Goal: Information Seeking & Learning: Learn about a topic

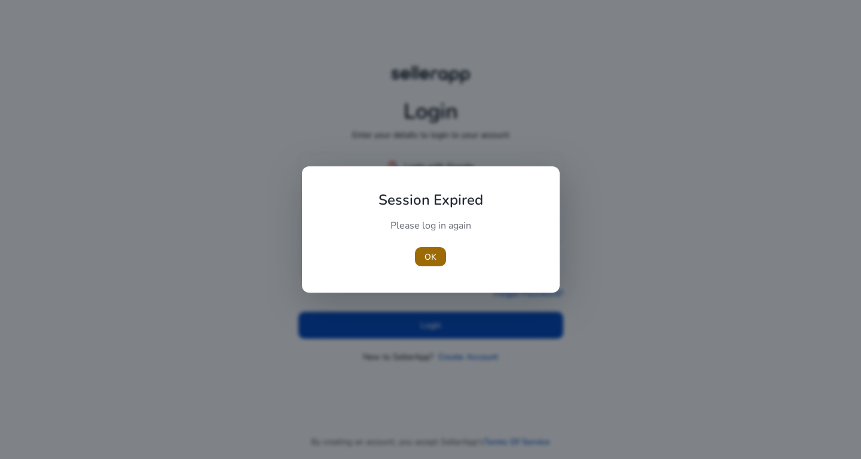
click at [427, 260] on span "OK" at bounding box center [431, 257] width 12 height 13
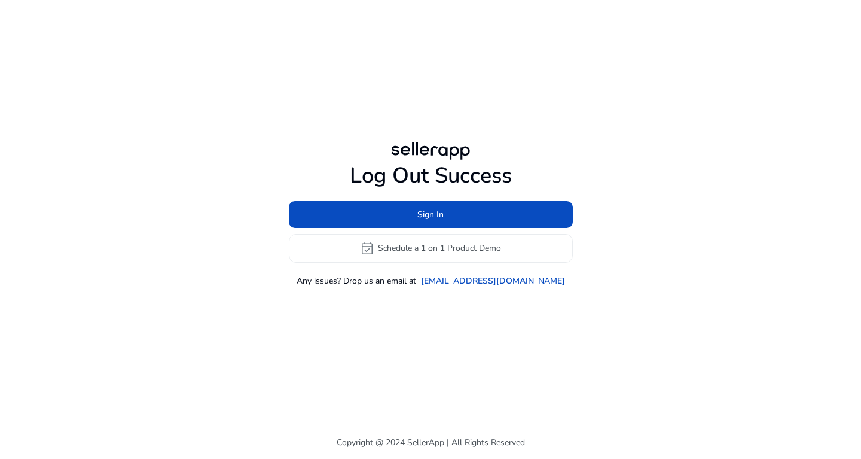
click at [431, 315] on div "Log Out Success Sign In event_available Schedule a 1 on 1 Product Demo Any issu…" at bounding box center [431, 213] width 688 height 426
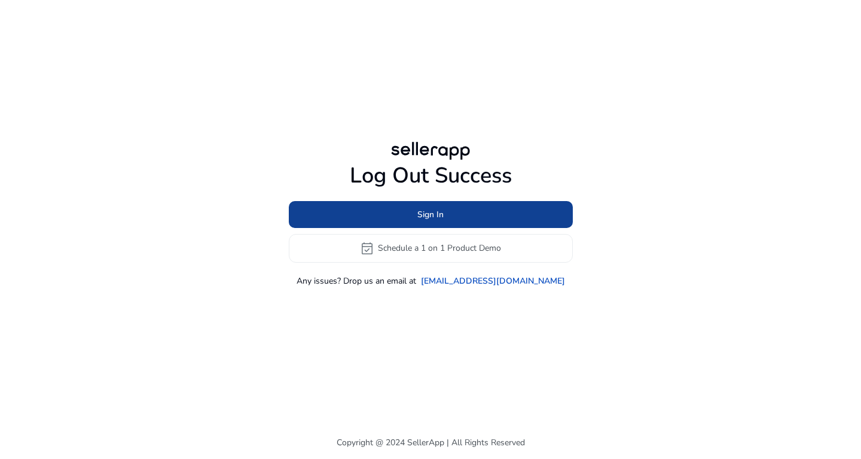
click at [423, 220] on span "Sign In" at bounding box center [430, 214] width 26 height 13
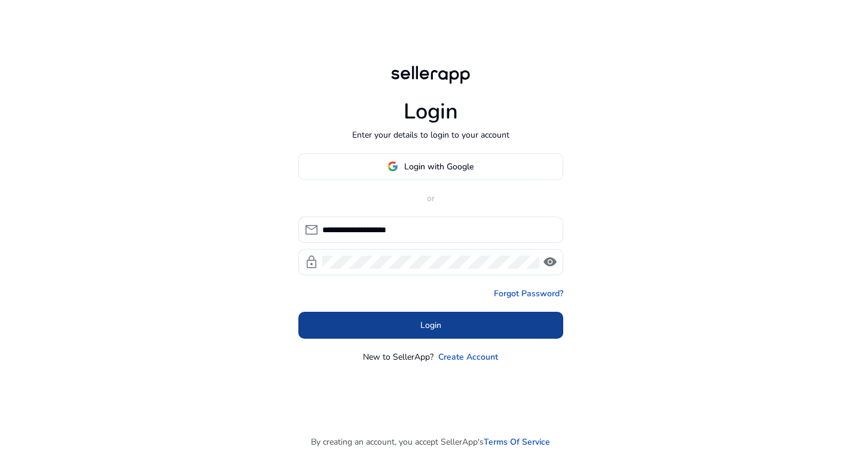
click at [401, 327] on span at bounding box center [430, 324] width 265 height 29
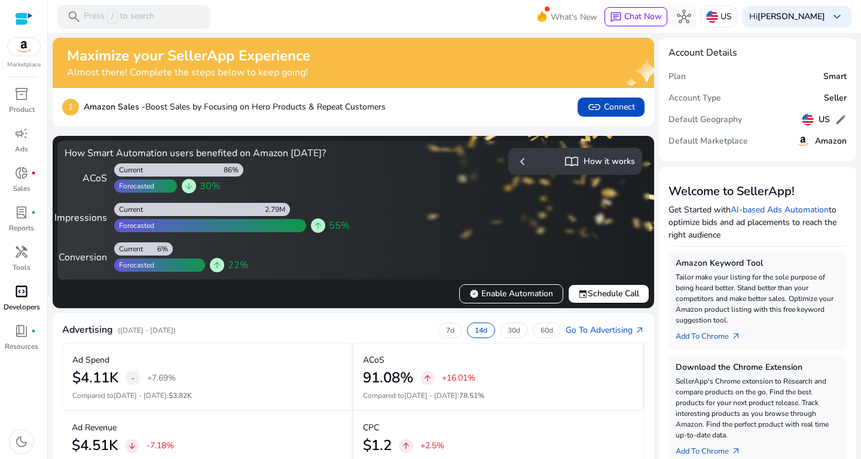
click at [36, 283] on div "code_blocks" at bounding box center [21, 291] width 33 height 19
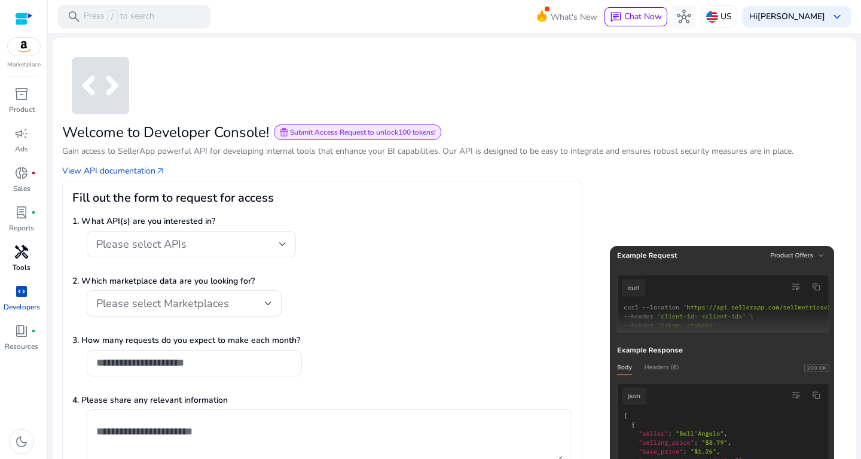
click at [25, 251] on span "handyman" at bounding box center [21, 252] width 14 height 14
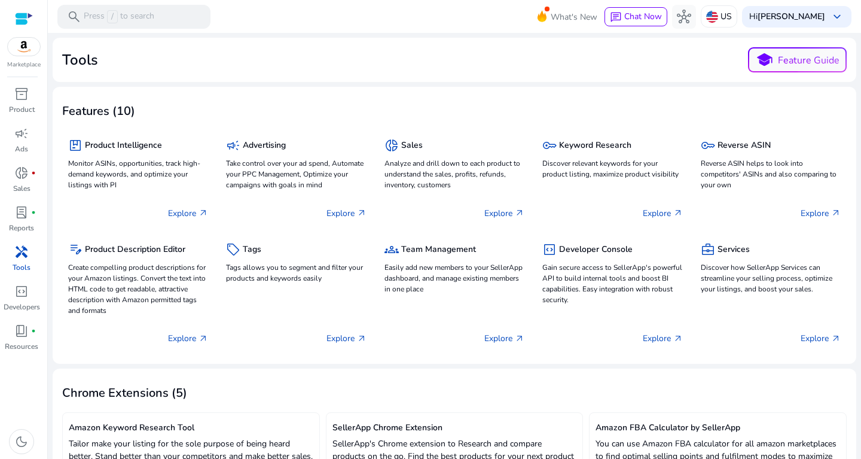
click at [25, 261] on div "handyman" at bounding box center [21, 251] width 33 height 19
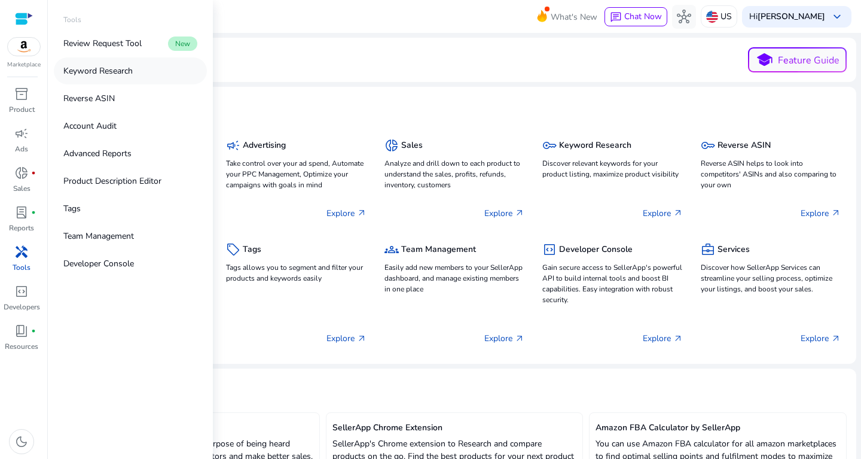
click at [106, 66] on p "Keyword Research" at bounding box center [97, 71] width 69 height 13
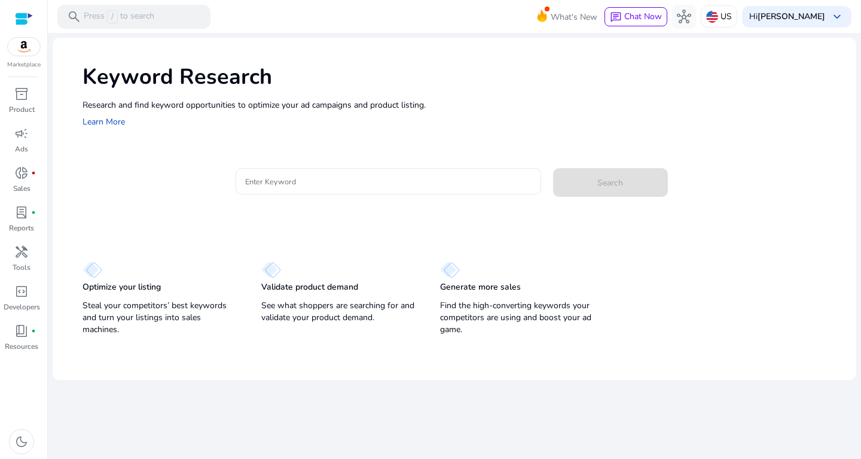
click at [303, 188] on div at bounding box center [388, 181] width 286 height 26
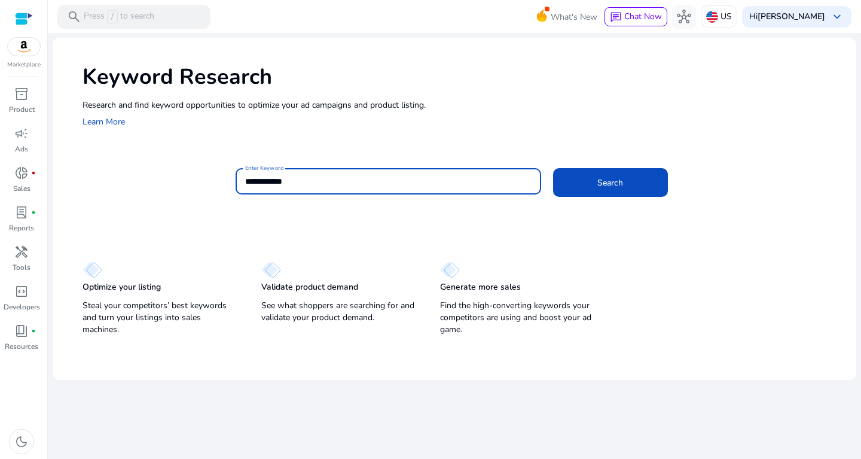
click at [553, 168] on button "Search" at bounding box center [610, 182] width 115 height 29
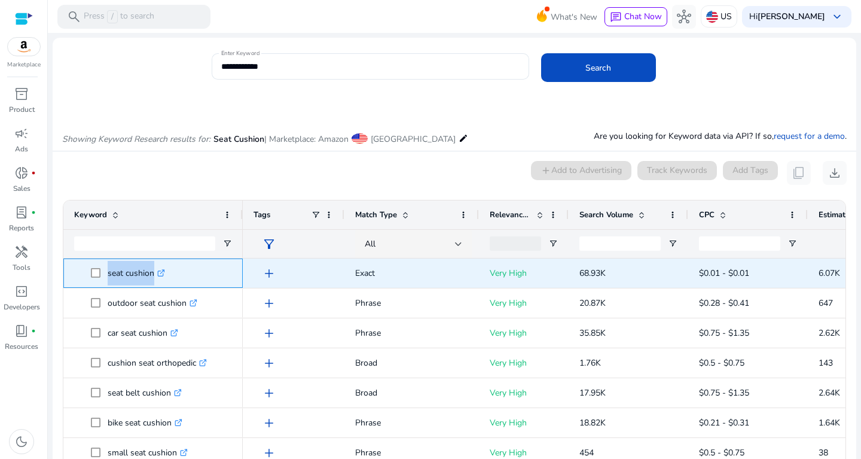
drag, startPoint x: 109, startPoint y: 272, endPoint x: 200, endPoint y: 277, distance: 91.1
click at [171, 277] on span "seat cushion .st0{fill:#2c8af8}" at bounding box center [139, 273] width 63 height 25
copy span "seat cushion .st0{fill:#2c8af8}"
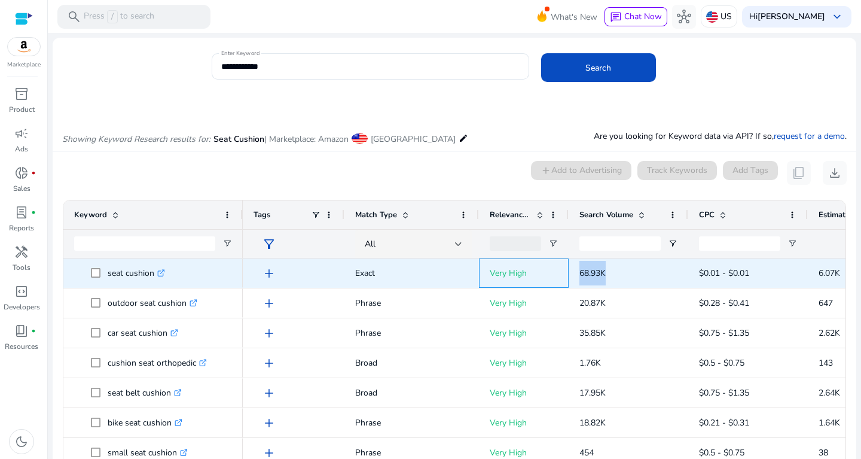
drag, startPoint x: 566, startPoint y: 266, endPoint x: 616, endPoint y: 267, distance: 49.7
click at [616, 267] on div "add Exact Very High 68.93K $0.01 - $0.01 6.07K 8.80%" at bounding box center [645, 273] width 804 height 30
copy div "68.93K"
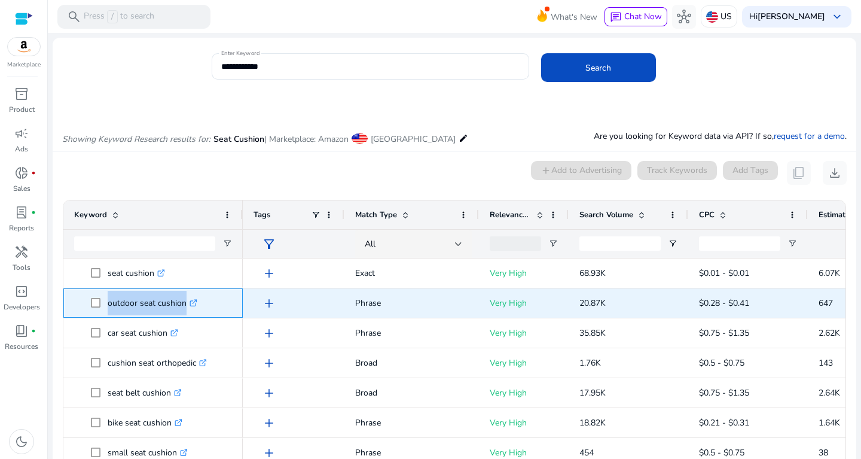
drag, startPoint x: 104, startPoint y: 303, endPoint x: 194, endPoint y: 303, distance: 89.7
click at [194, 303] on span "outdoor seat cushion .st0{fill:#2c8af8}" at bounding box center [161, 303] width 141 height 25
copy span "outdoor seat cushion"
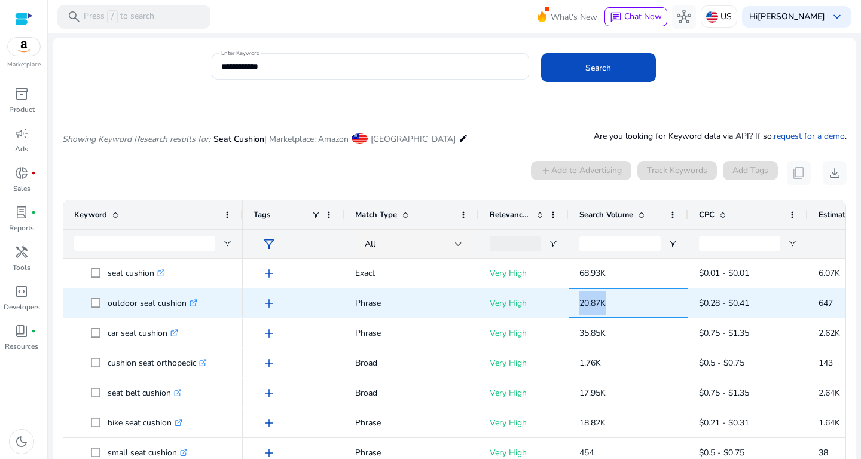
drag, startPoint x: 581, startPoint y: 306, endPoint x: 627, endPoint y: 310, distance: 46.2
click at [627, 310] on p "20.87K" at bounding box center [628, 303] width 98 height 25
copy span "20.87K"
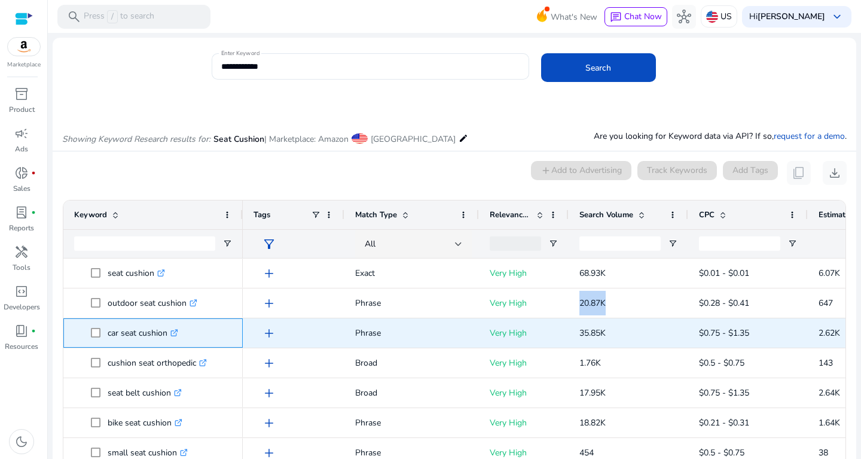
drag, startPoint x: 110, startPoint y: 334, endPoint x: 167, endPoint y: 335, distance: 56.8
click at [167, 335] on p "car seat cushion .st0{fill:#2c8af8}" at bounding box center [143, 333] width 71 height 25
drag, startPoint x: 169, startPoint y: 333, endPoint x: 106, endPoint y: 343, distance: 63.1
click at [108, 343] on span "car seat cushion .st0{fill:#2c8af8}" at bounding box center [146, 333] width 77 height 25
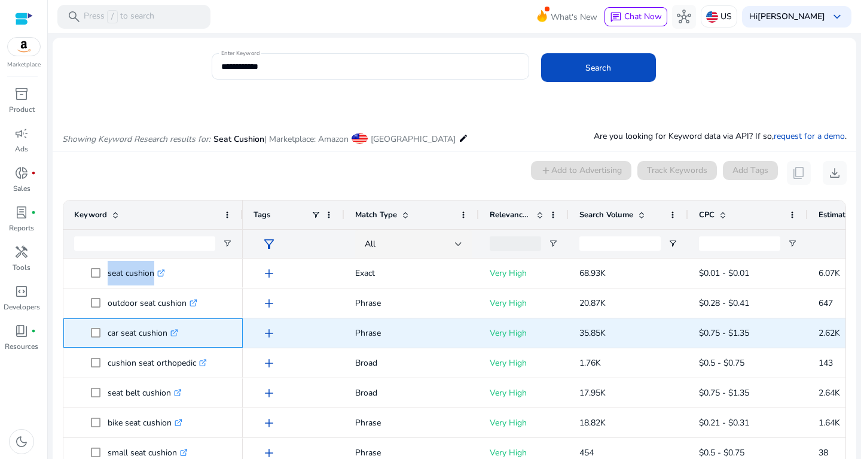
click at [110, 340] on p "car seat cushion .st0{fill:#2c8af8}" at bounding box center [143, 333] width 71 height 25
drag, startPoint x: 109, startPoint y: 332, endPoint x: 164, endPoint y: 331, distance: 55.0
click at [164, 331] on p "car seat cushion .st0{fill:#2c8af8}" at bounding box center [143, 333] width 71 height 25
click at [169, 331] on p "car seat cushion .st0{fill:#2c8af8}" at bounding box center [143, 333] width 71 height 25
drag, startPoint x: 169, startPoint y: 331, endPoint x: 110, endPoint y: 335, distance: 58.8
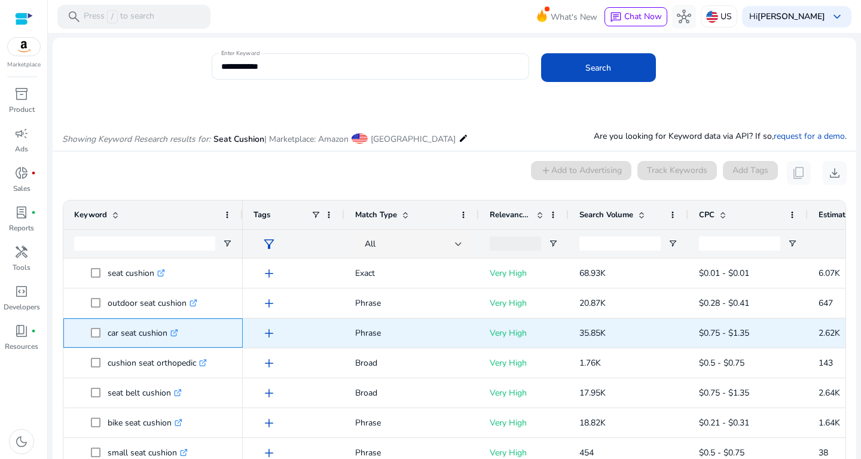
click at [110, 335] on p "car seat cushion .st0{fill:#2c8af8}" at bounding box center [143, 333] width 71 height 25
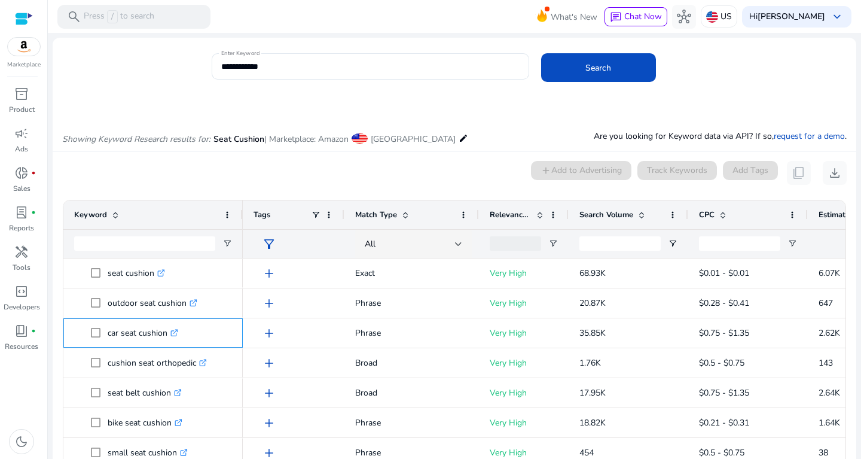
copy p "ar seat cushion"
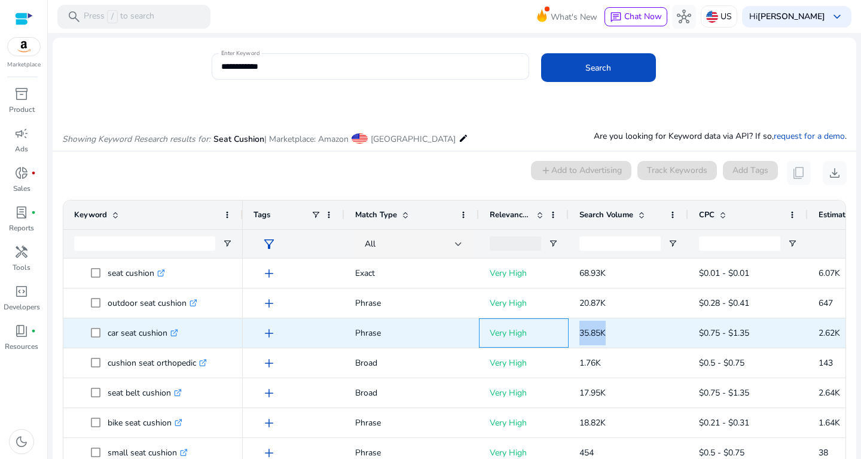
drag, startPoint x: 562, startPoint y: 321, endPoint x: 629, endPoint y: 333, distance: 67.9
click at [629, 333] on div "add Phrase Very High 35.85K $0.75 - $1.35 2.62K 7.30%" at bounding box center [645, 333] width 804 height 30
copy div "35.85K"
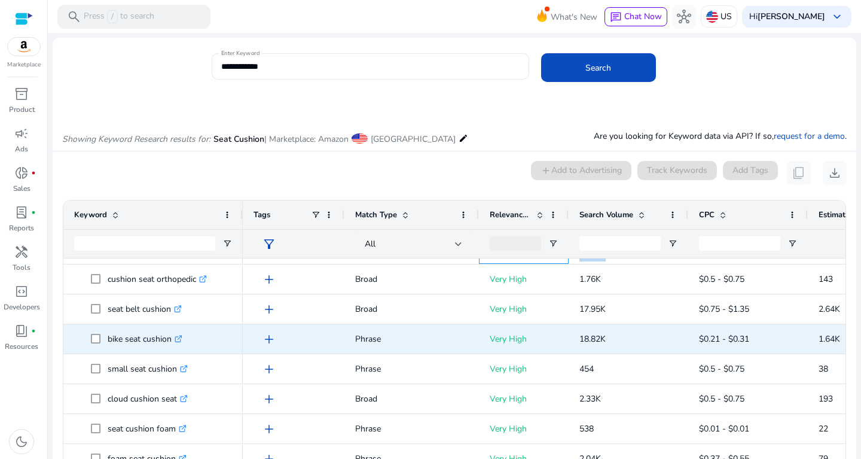
scroll to position [86, 0]
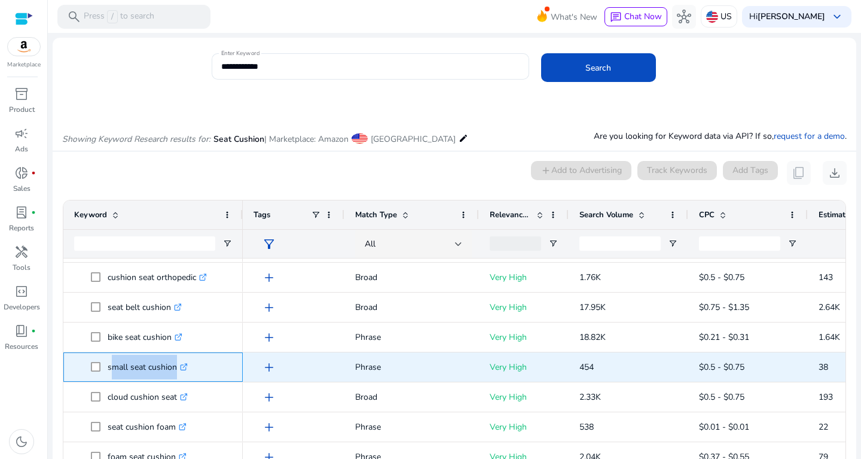
drag, startPoint x: 109, startPoint y: 364, endPoint x: 184, endPoint y: 371, distance: 75.0
click at [184, 370] on p "small seat cushion .st0{fill:#2c8af8}" at bounding box center [148, 367] width 80 height 25
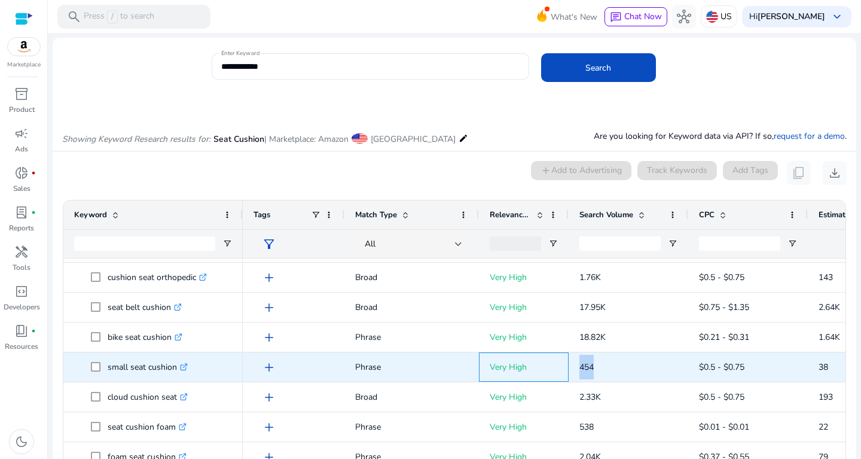
drag, startPoint x: 562, startPoint y: 362, endPoint x: 621, endPoint y: 365, distance: 59.3
click at [621, 365] on div "add Phrase Very High 454 $0.5 - $0.75 38 8.51%" at bounding box center [645, 367] width 804 height 30
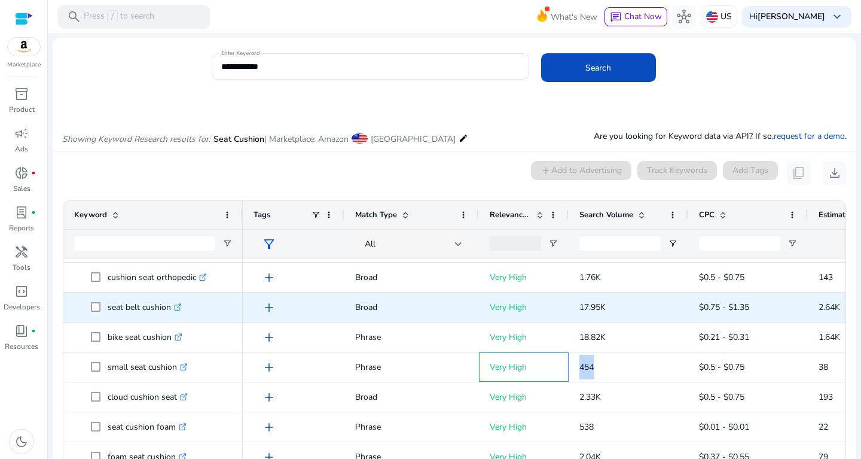
copy div "454"
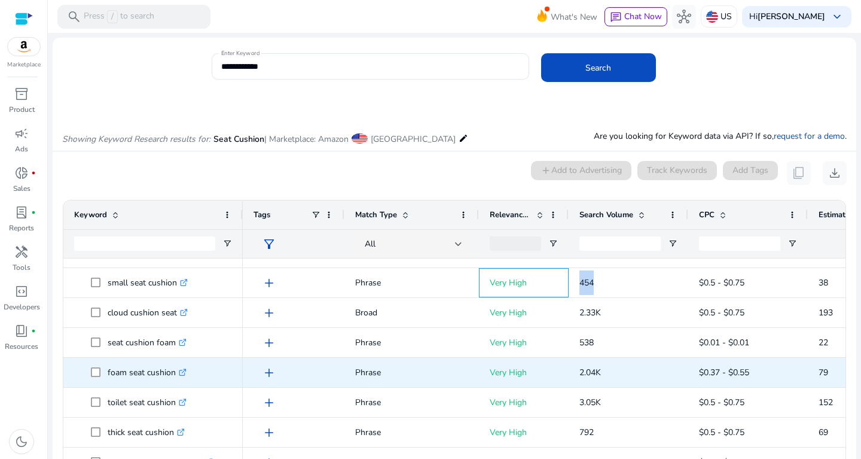
scroll to position [175, 0]
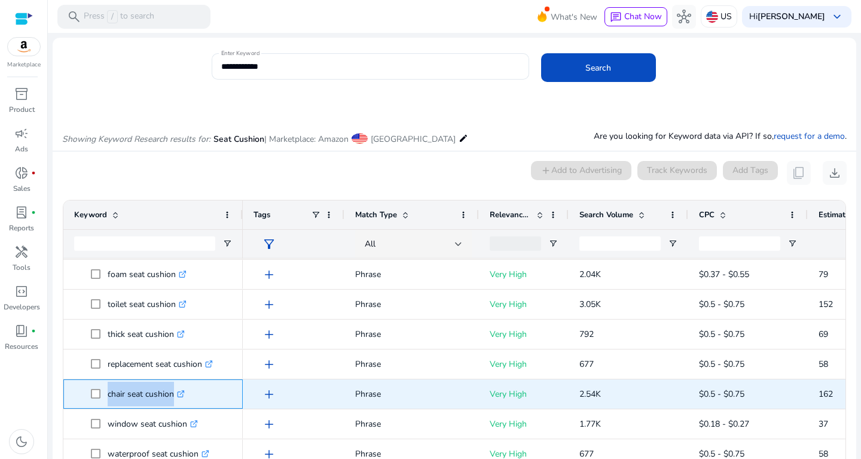
drag, startPoint x: 105, startPoint y: 389, endPoint x: 183, endPoint y: 399, distance: 78.9
click at [183, 398] on span "chair seat cushion .st0{fill:#2c8af8}" at bounding box center [161, 394] width 141 height 25
copy span "chair seat cushion"
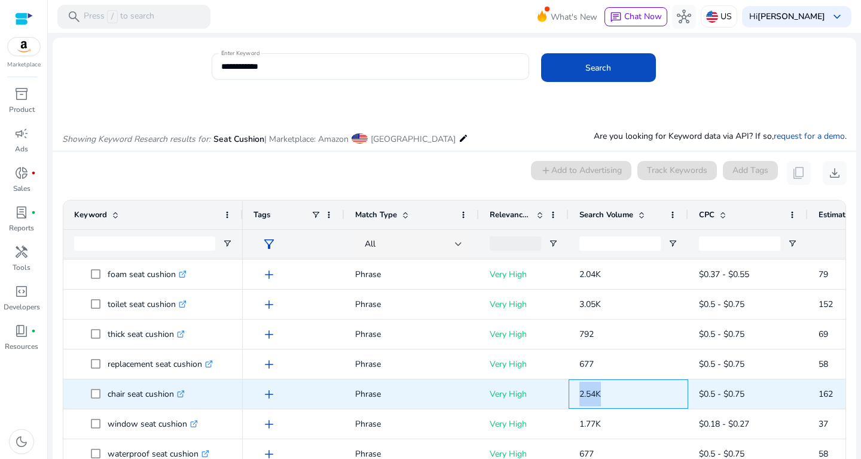
drag, startPoint x: 582, startPoint y: 398, endPoint x: 634, endPoint y: 394, distance: 52.2
click at [634, 394] on p "2.54K" at bounding box center [628, 394] width 98 height 25
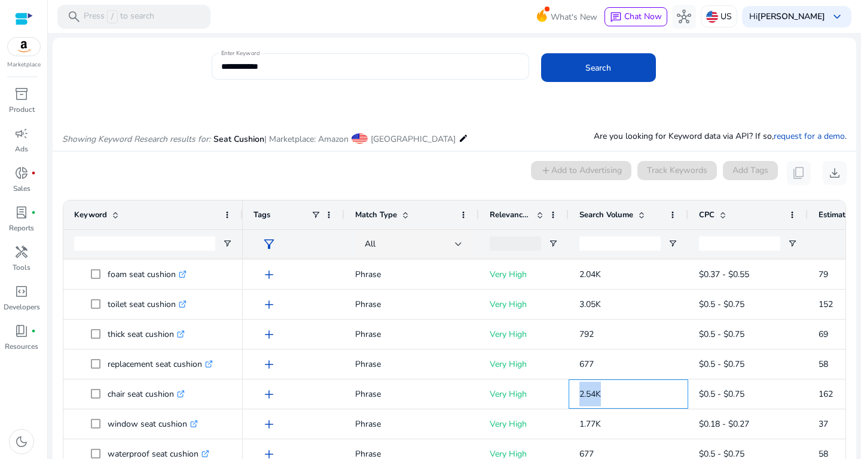
copy span "2.54K"
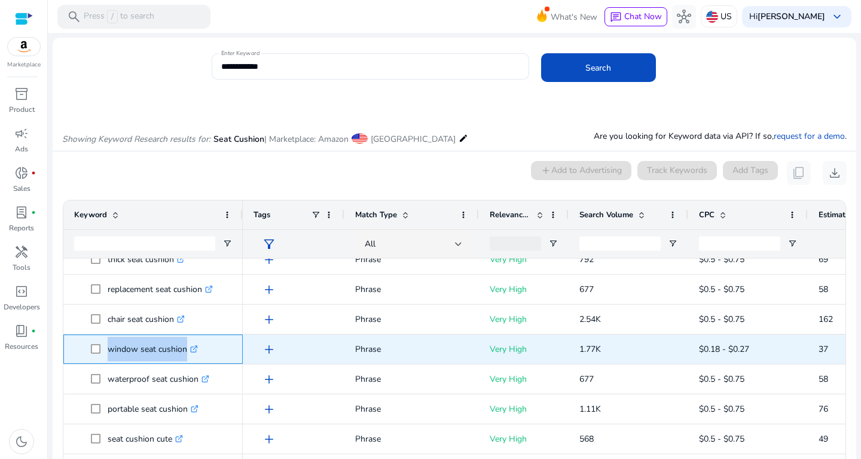
drag, startPoint x: 102, startPoint y: 347, endPoint x: 184, endPoint y: 355, distance: 82.3
click at [184, 355] on span "window seat cushion .st0{fill:#2c8af8}" at bounding box center [161, 349] width 141 height 25
click at [190, 353] on link ".st0{fill:#2c8af8}" at bounding box center [192, 348] width 11 height 11
click at [128, 343] on p "window seat cushion .st0{fill:#2c8af8}" at bounding box center [153, 349] width 90 height 25
drag, startPoint x: 109, startPoint y: 348, endPoint x: 193, endPoint y: 352, distance: 84.4
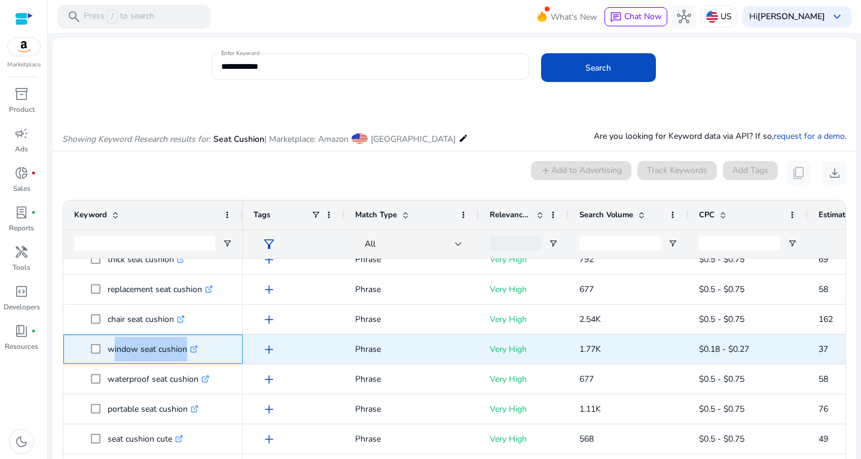
click at [193, 352] on p "window seat cushion .st0{fill:#2c8af8}" at bounding box center [153, 349] width 90 height 25
copy p "window seat cushion"
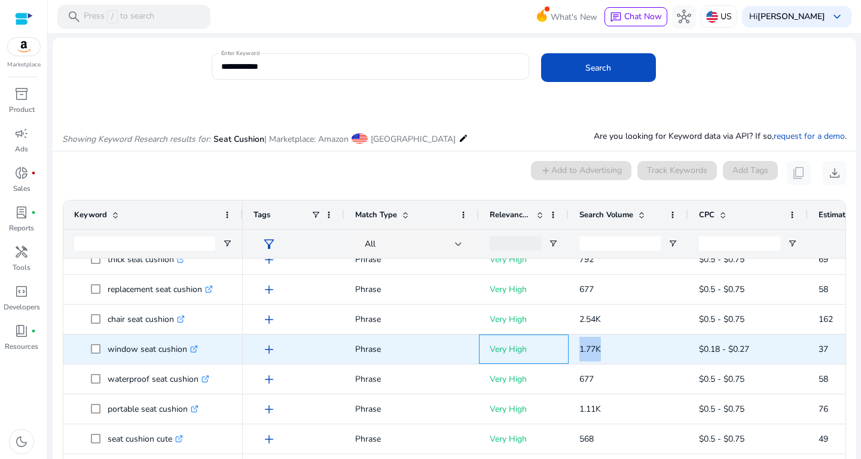
drag, startPoint x: 561, startPoint y: 350, endPoint x: 610, endPoint y: 343, distance: 49.6
click at [610, 343] on div "add Phrase Very High 1.77K $0.18 - $0.27 37 2.10%" at bounding box center [645, 349] width 804 height 30
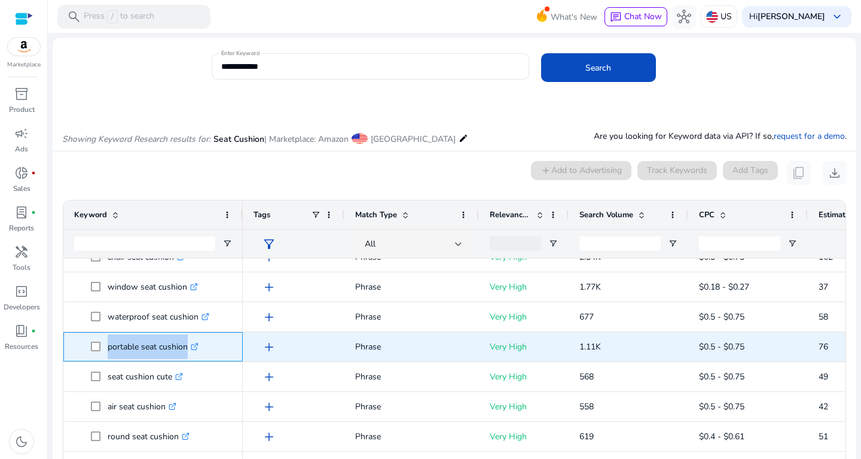
drag, startPoint x: 103, startPoint y: 347, endPoint x: 191, endPoint y: 349, distance: 88.5
click at [191, 349] on span "portable seat cushion .st0{fill:#2c8af8}" at bounding box center [161, 346] width 141 height 25
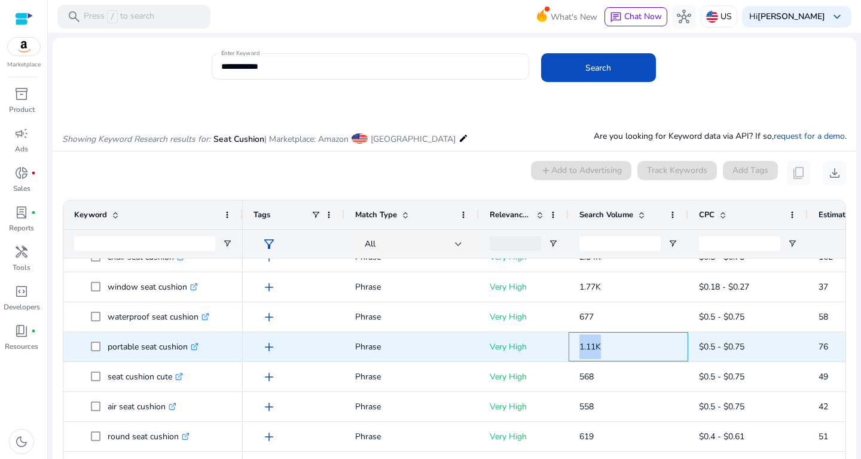
drag, startPoint x: 579, startPoint y: 353, endPoint x: 619, endPoint y: 355, distance: 40.1
click at [619, 355] on div "1.11K" at bounding box center [629, 346] width 120 height 29
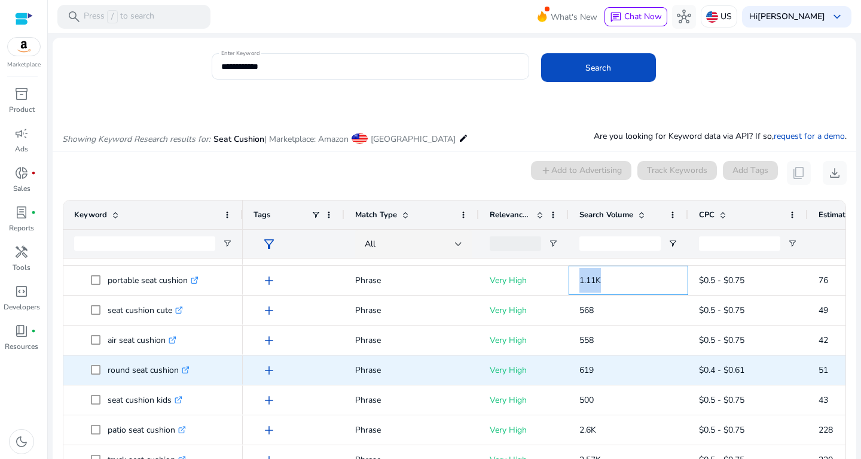
scroll to position [475, 0]
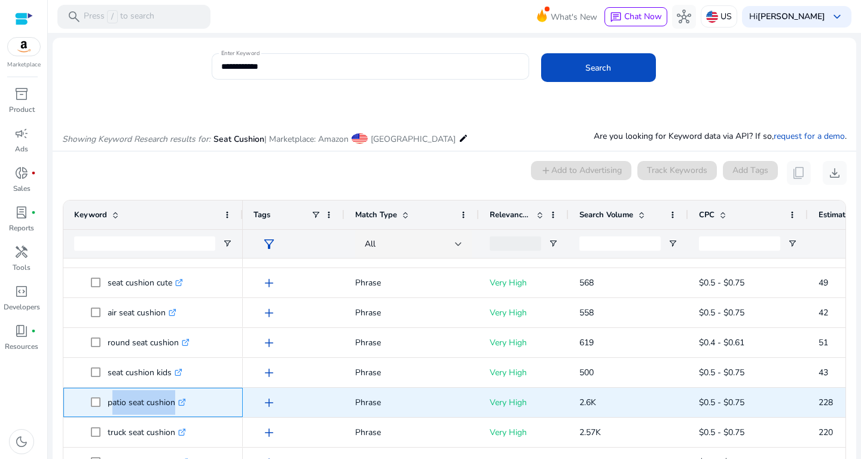
drag, startPoint x: 112, startPoint y: 398, endPoint x: 181, endPoint y: 399, distance: 69.4
click at [181, 399] on p "patio seat cushion .st0{fill:#2c8af8}" at bounding box center [147, 402] width 78 height 25
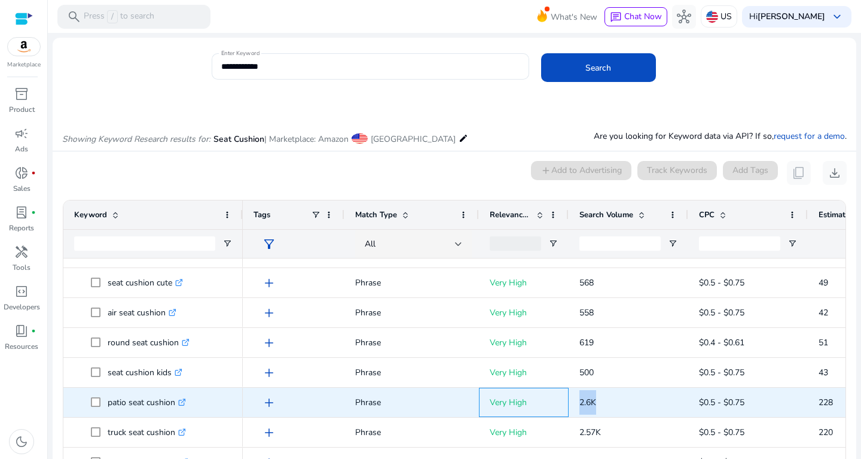
drag, startPoint x: 560, startPoint y: 405, endPoint x: 613, endPoint y: 412, distance: 53.6
click at [614, 412] on div "add Phrase Very High 2.6K $0.5 - $0.75 228 8.80%" at bounding box center [645, 403] width 804 height 30
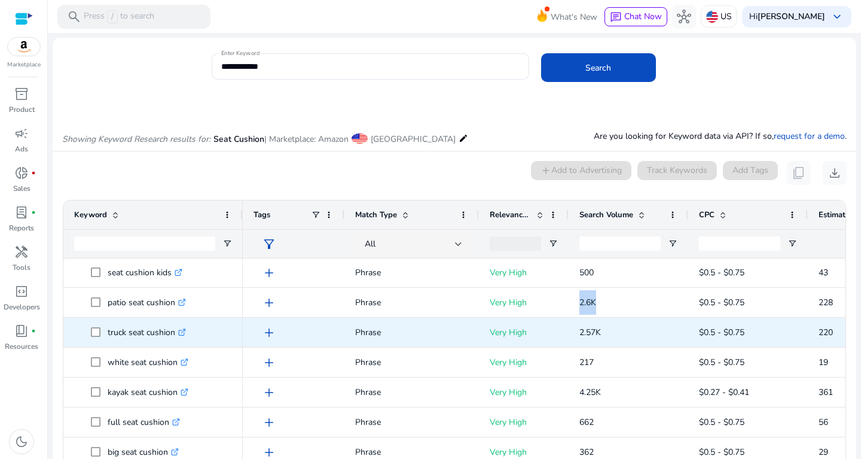
click at [185, 328] on icon at bounding box center [184, 329] width 3 height 3
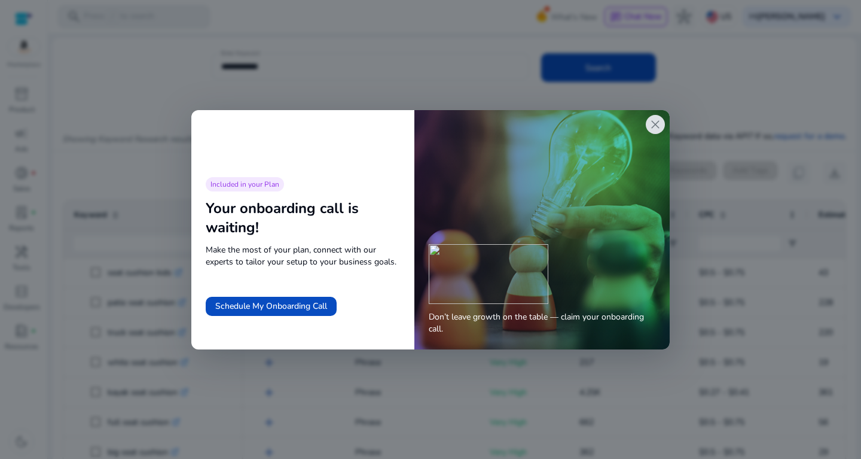
click at [657, 126] on span "close" at bounding box center [655, 124] width 14 height 14
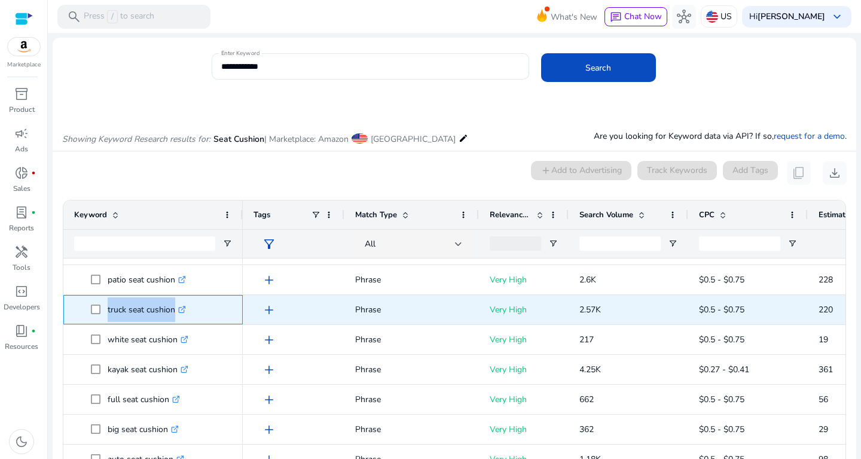
drag, startPoint x: 103, startPoint y: 306, endPoint x: 178, endPoint y: 307, distance: 74.2
click at [178, 307] on span "truck seat cushion .st0{fill:#2c8af8}" at bounding box center [161, 309] width 141 height 25
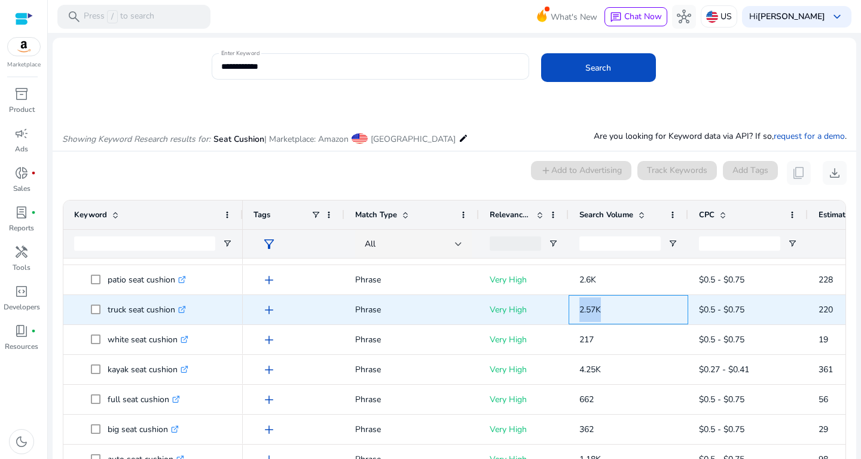
drag, startPoint x: 572, startPoint y: 305, endPoint x: 618, endPoint y: 310, distance: 46.4
click at [618, 310] on div "2.57K" at bounding box center [629, 309] width 120 height 29
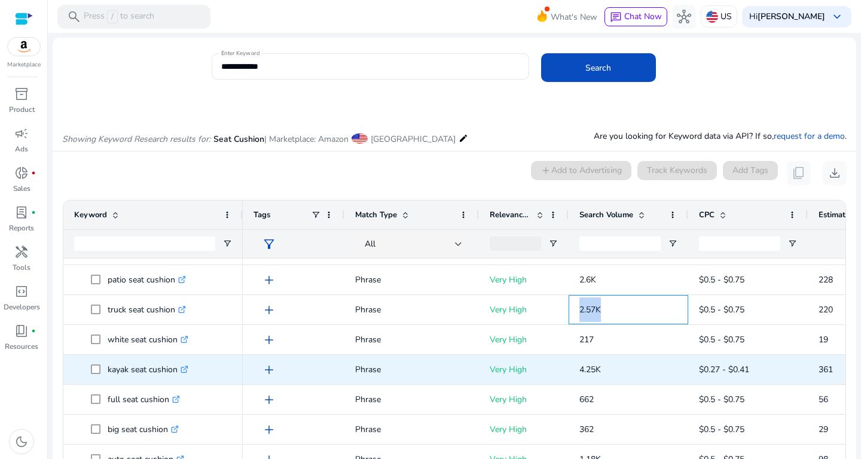
scroll to position [672, 0]
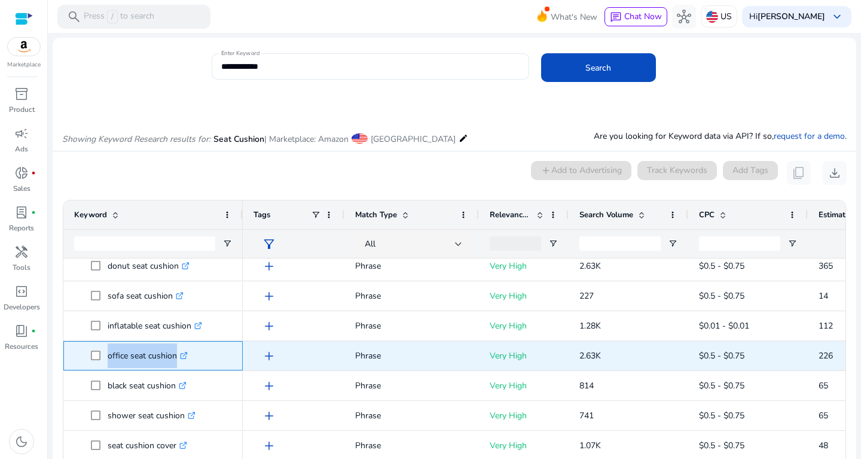
drag, startPoint x: 105, startPoint y: 353, endPoint x: 181, endPoint y: 356, distance: 76.0
click at [181, 355] on span "office seat cushion .st0{fill:#2c8af8}" at bounding box center [161, 355] width 141 height 25
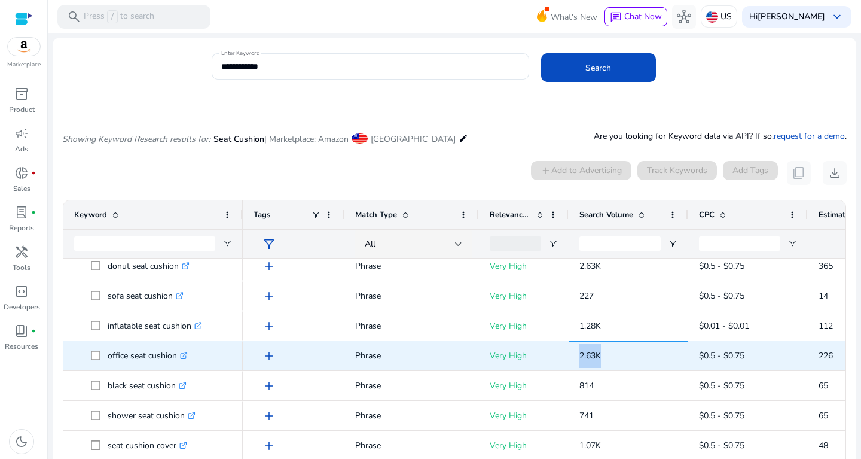
drag, startPoint x: 581, startPoint y: 356, endPoint x: 617, endPoint y: 359, distance: 36.6
click at [617, 359] on p "2.63K" at bounding box center [628, 355] width 98 height 25
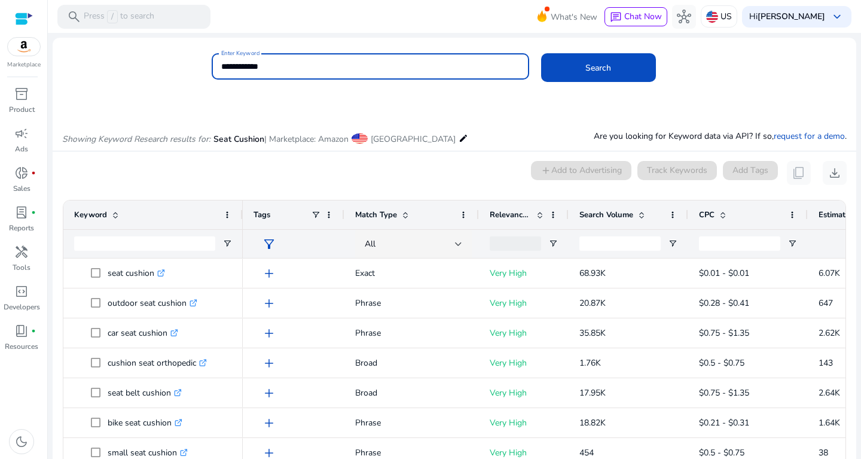
drag, startPoint x: 283, startPoint y: 73, endPoint x: 186, endPoint y: 72, distance: 96.9
click at [221, 72] on input "**********" at bounding box center [370, 66] width 298 height 13
paste input "**********"
click at [541, 53] on button "Search" at bounding box center [598, 67] width 115 height 29
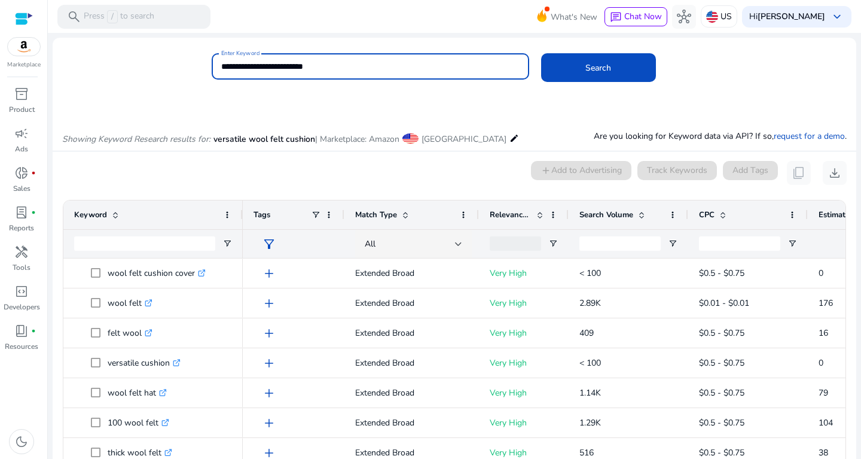
drag, startPoint x: 340, startPoint y: 65, endPoint x: 291, endPoint y: 64, distance: 49.0
click at [291, 64] on input "**********" at bounding box center [370, 66] width 298 height 13
click at [241, 66] on input "**********" at bounding box center [370, 66] width 298 height 13
drag, startPoint x: 289, startPoint y: 68, endPoint x: 260, endPoint y: 70, distance: 29.4
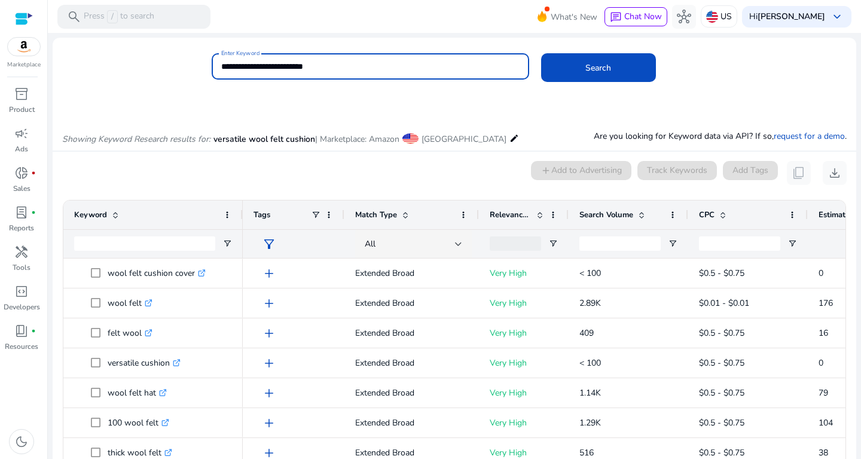
click at [260, 70] on input "**********" at bounding box center [370, 66] width 298 height 13
type input "**********"
click at [541, 53] on button "Search" at bounding box center [598, 67] width 115 height 29
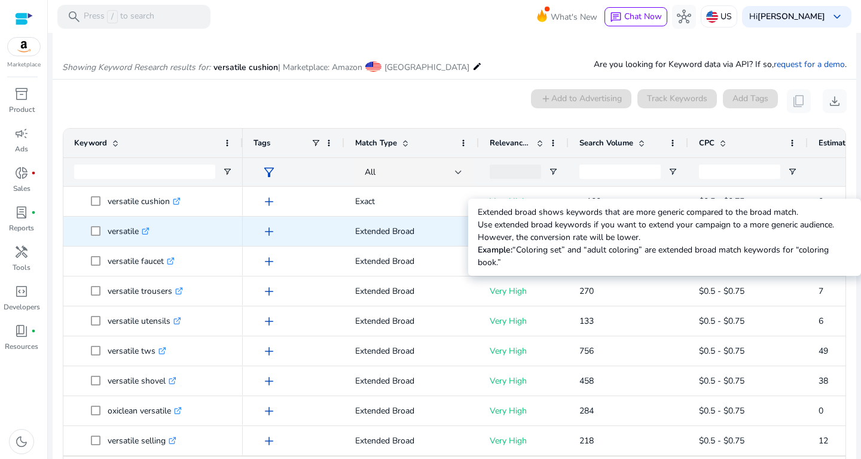
scroll to position [8, 0]
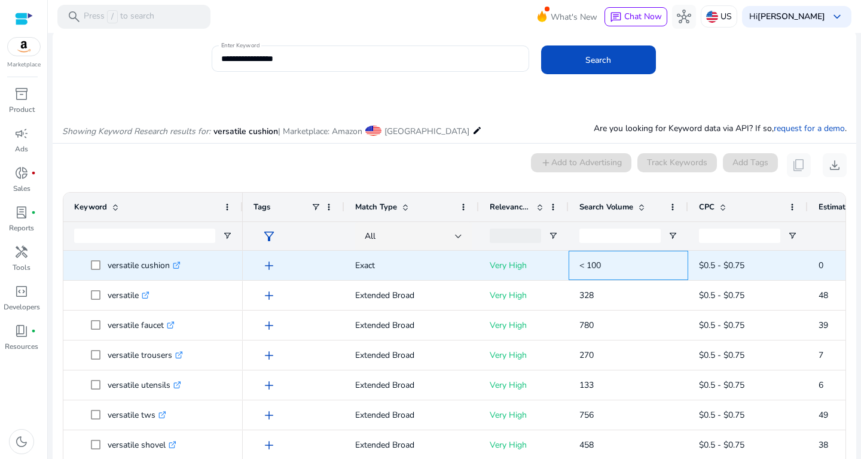
drag, startPoint x: 572, startPoint y: 272, endPoint x: 625, endPoint y: 267, distance: 53.4
click at [625, 267] on div "< 100" at bounding box center [629, 265] width 120 height 29
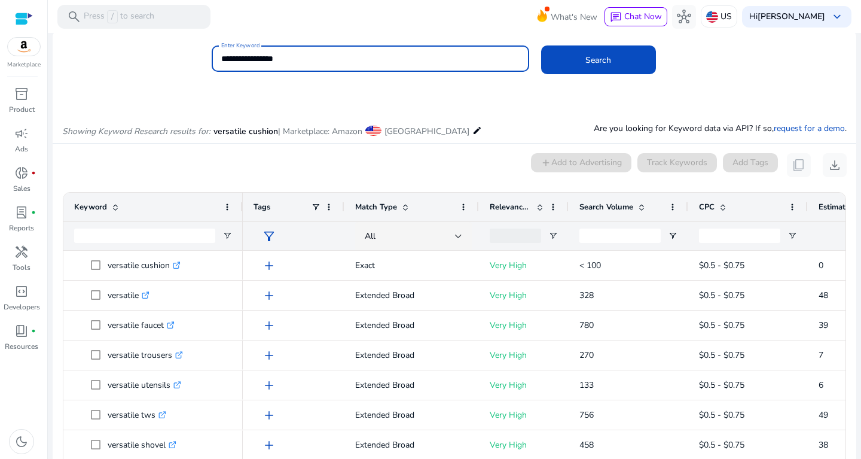
drag, startPoint x: 304, startPoint y: 62, endPoint x: 138, endPoint y: 71, distance: 165.9
click at [221, 65] on input "**********" at bounding box center [370, 58] width 298 height 13
type input "**********"
click at [541, 47] on button "Search" at bounding box center [598, 61] width 115 height 29
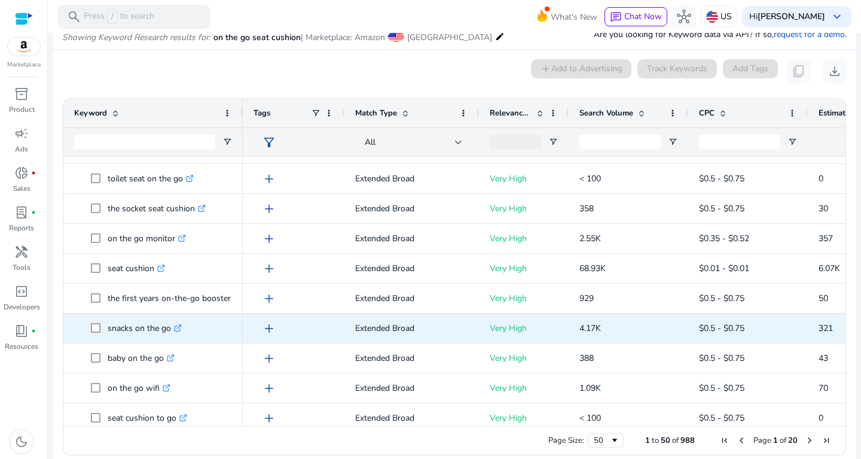
scroll to position [189, 0]
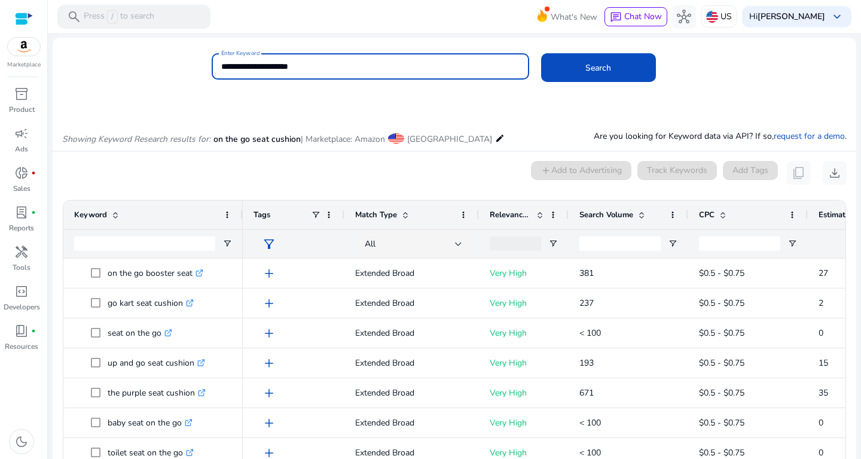
drag, startPoint x: 316, startPoint y: 68, endPoint x: 169, endPoint y: 57, distance: 148.1
click at [221, 60] on input "**********" at bounding box center [370, 66] width 298 height 13
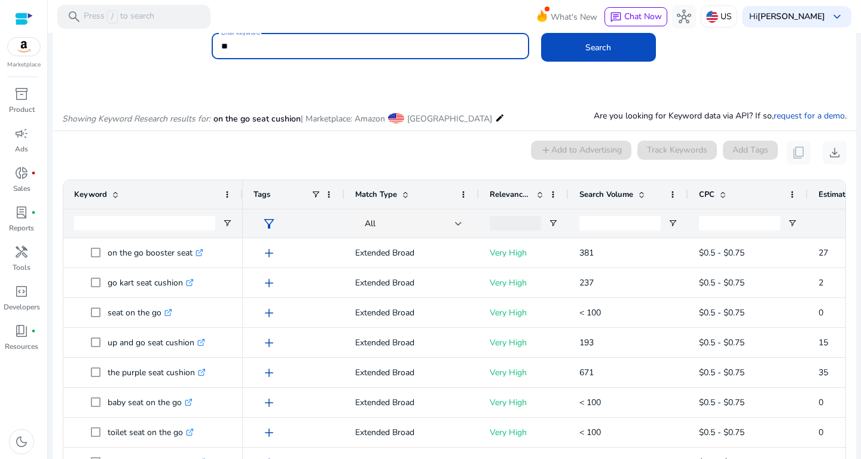
type input "*"
type input "**********"
click at [541, 33] on button "Search" at bounding box center [598, 47] width 115 height 29
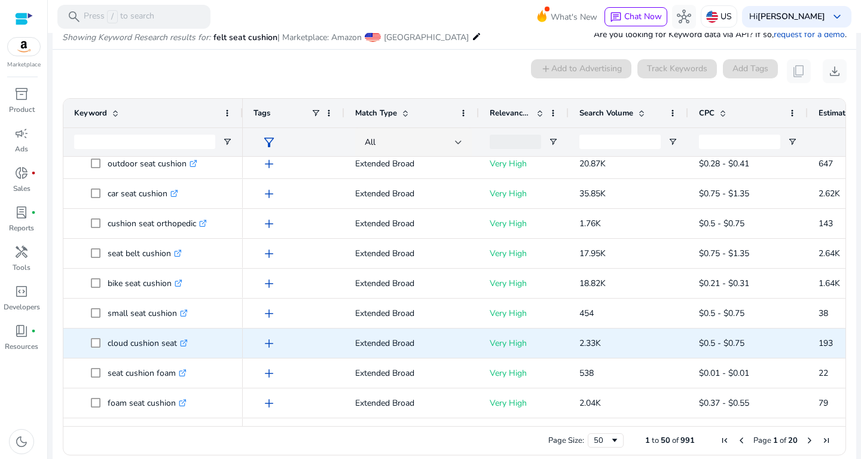
scroll to position [142, 0]
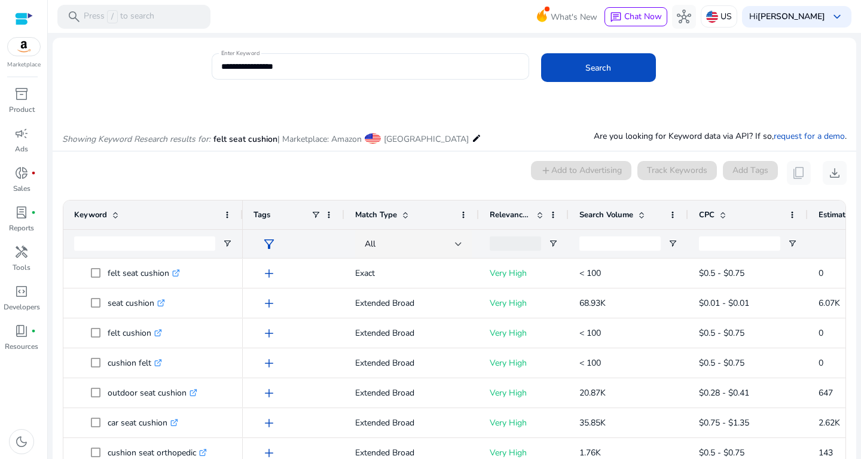
drag, startPoint x: 288, startPoint y: 56, endPoint x: 164, endPoint y: 54, distance: 123.8
click at [164, 54] on div "**********" at bounding box center [450, 72] width 794 height 39
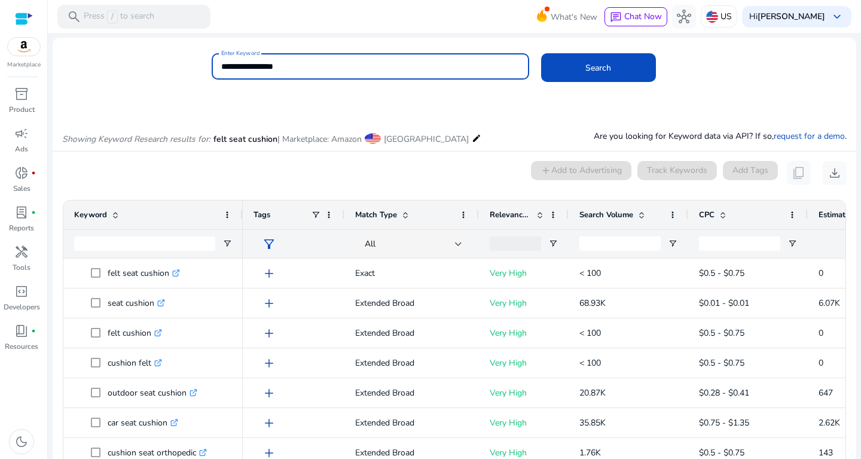
drag, startPoint x: 302, startPoint y: 69, endPoint x: 135, endPoint y: 72, distance: 166.9
click at [221, 72] on input "**********" at bounding box center [370, 66] width 298 height 13
type input "**********"
click at [541, 53] on button "Search" at bounding box center [598, 67] width 115 height 29
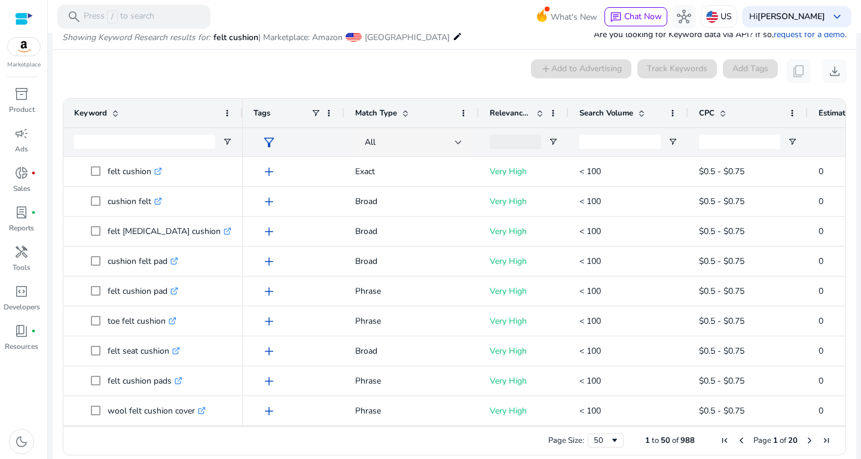
scroll to position [0, 0]
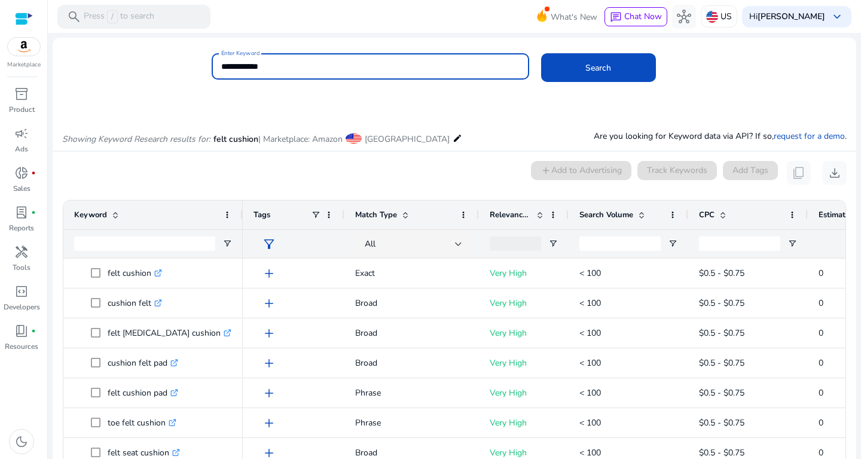
click at [221, 65] on div "**********" at bounding box center [371, 66] width 318 height 26
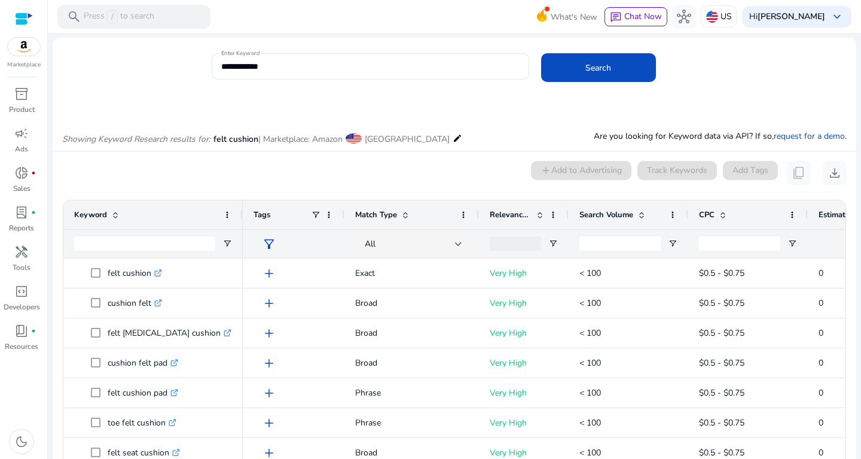
drag, startPoint x: 288, startPoint y: 74, endPoint x: 204, endPoint y: 63, distance: 84.3
click at [204, 63] on div "**********" at bounding box center [450, 72] width 794 height 39
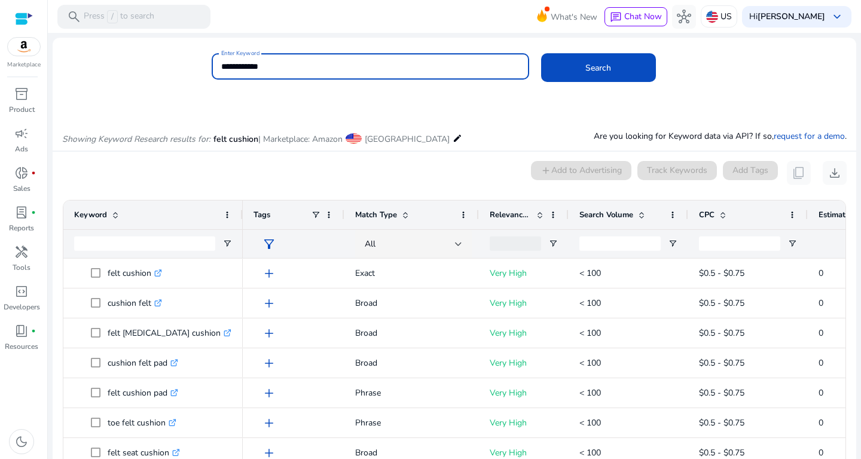
drag, startPoint x: 293, startPoint y: 72, endPoint x: 145, endPoint y: 74, distance: 148.3
click at [221, 73] on input "**********" at bounding box center [370, 66] width 298 height 13
click at [541, 53] on button "Search" at bounding box center [598, 67] width 115 height 29
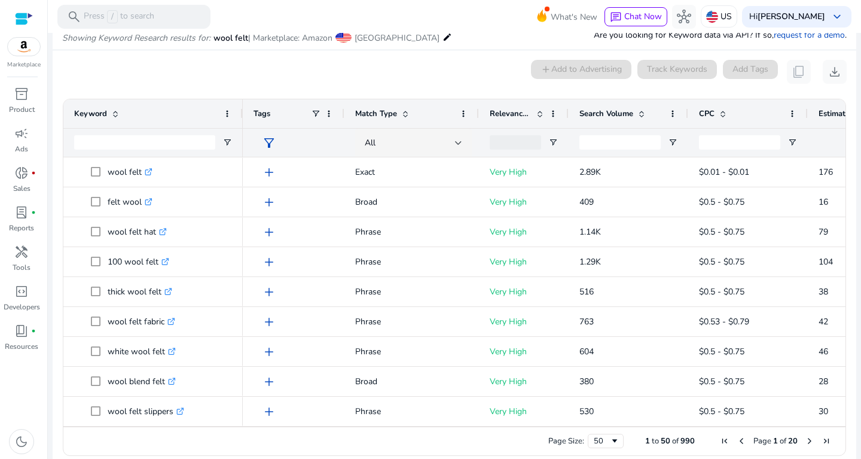
scroll to position [102, 0]
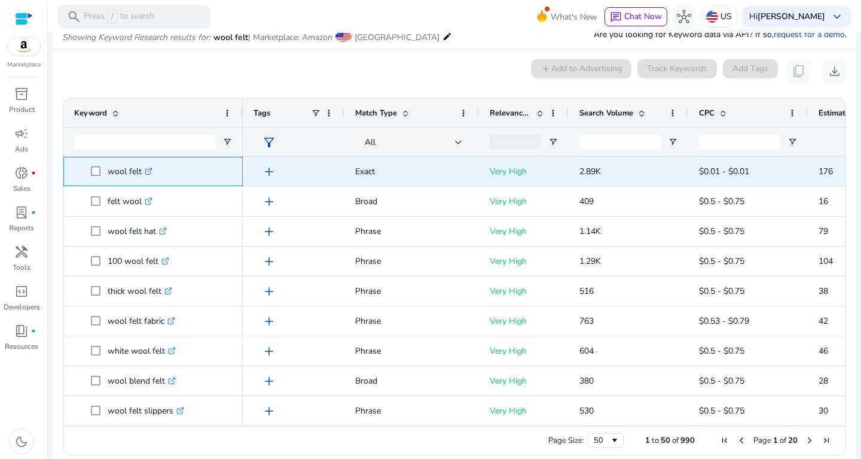
drag, startPoint x: 111, startPoint y: 167, endPoint x: 152, endPoint y: 167, distance: 41.3
click at [152, 167] on p "wool felt .st0{fill:#2c8af8}" at bounding box center [130, 171] width 45 height 25
copy p "wool felt"
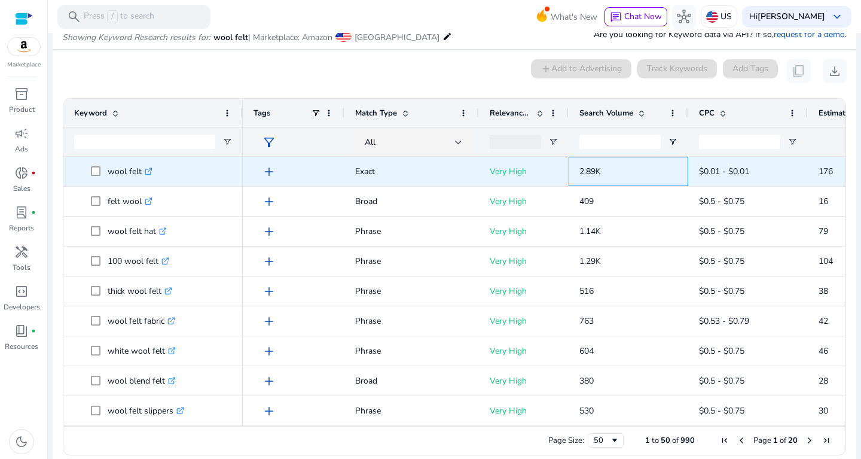
drag, startPoint x: 574, startPoint y: 169, endPoint x: 615, endPoint y: 166, distance: 40.7
click at [615, 166] on div "2.89K" at bounding box center [629, 171] width 120 height 29
copy span "2.89K"
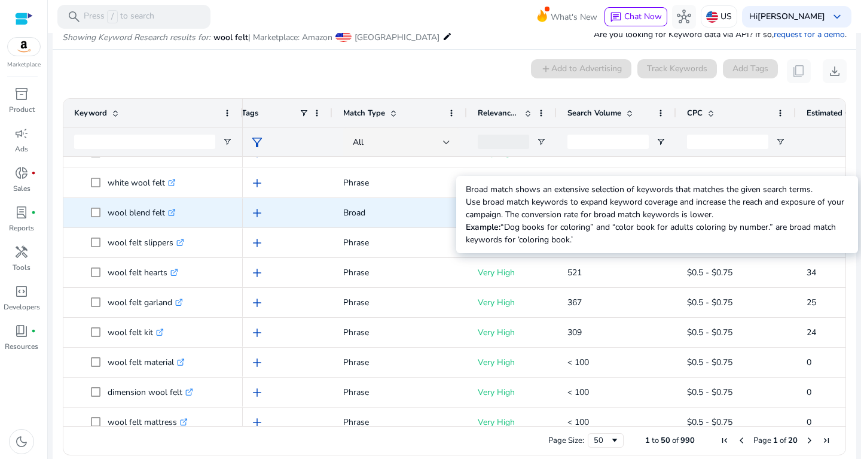
scroll to position [169, 0]
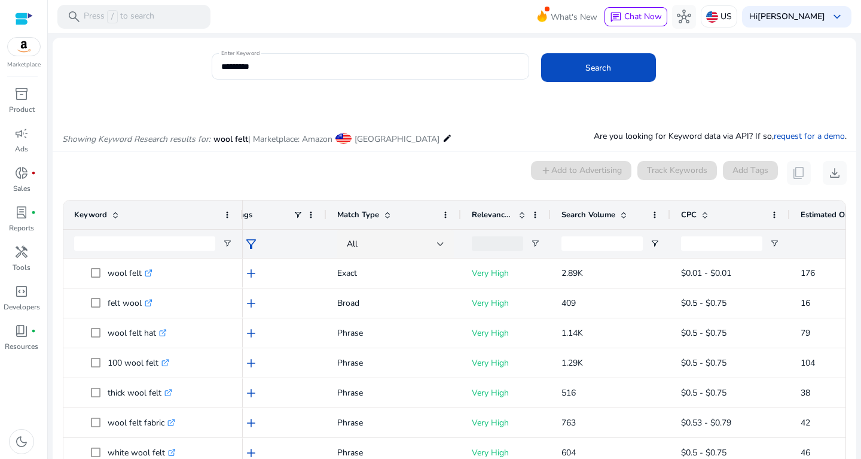
click at [621, 215] on span at bounding box center [624, 215] width 10 height 10
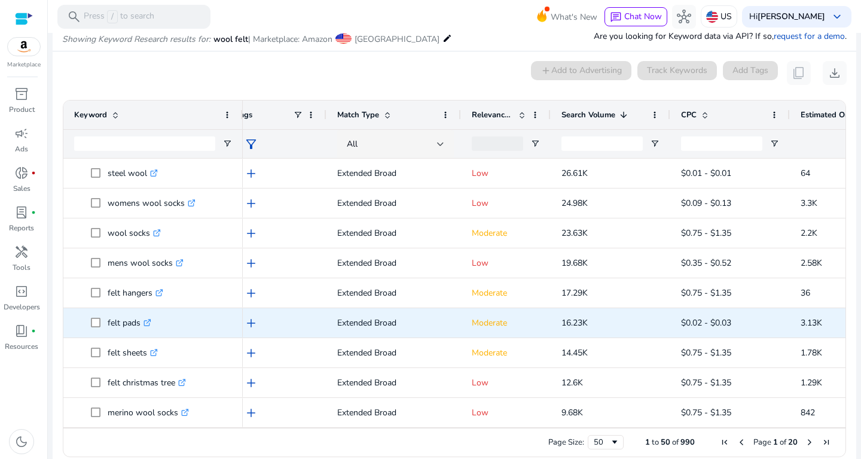
click at [149, 325] on icon at bounding box center [147, 323] width 6 height 6
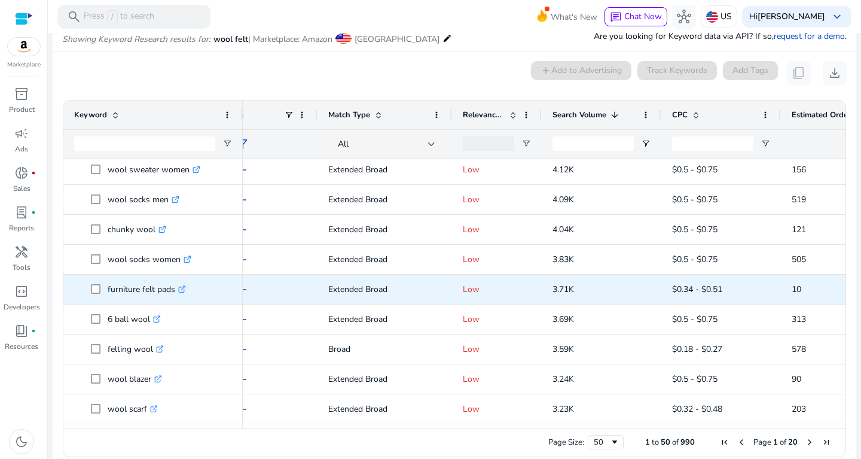
click at [185, 288] on icon at bounding box center [183, 287] width 4 height 4
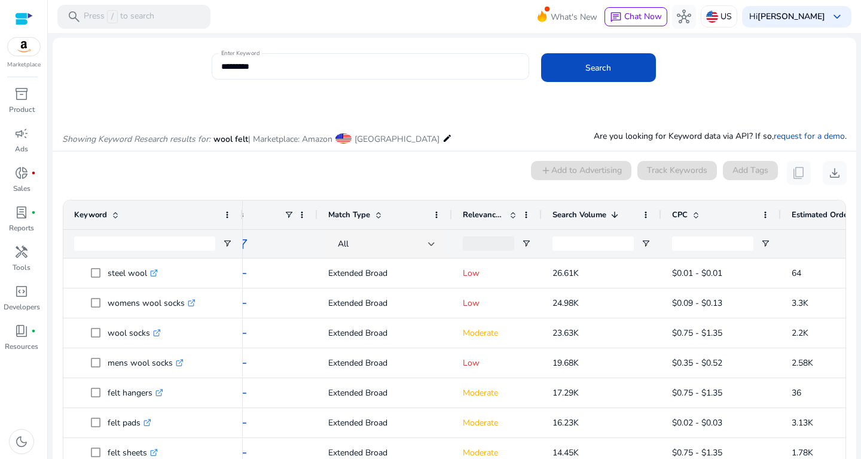
click at [297, 71] on input "*********" at bounding box center [370, 66] width 298 height 13
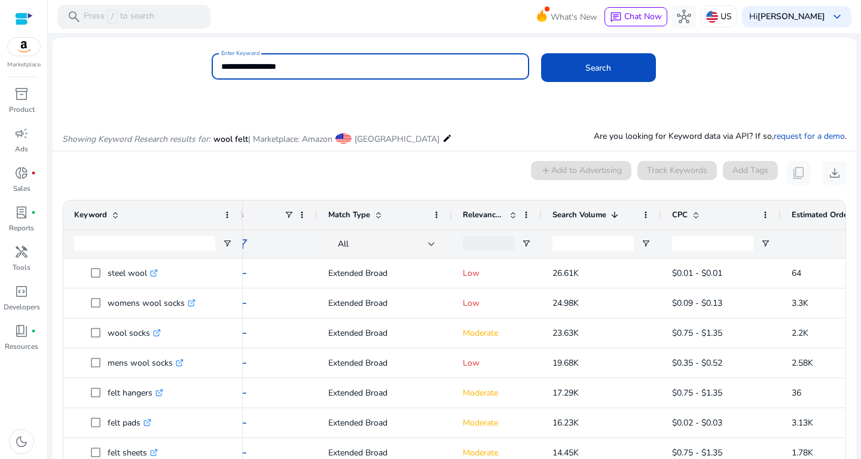
type input "**********"
click at [541, 53] on button "Search" at bounding box center [598, 67] width 115 height 29
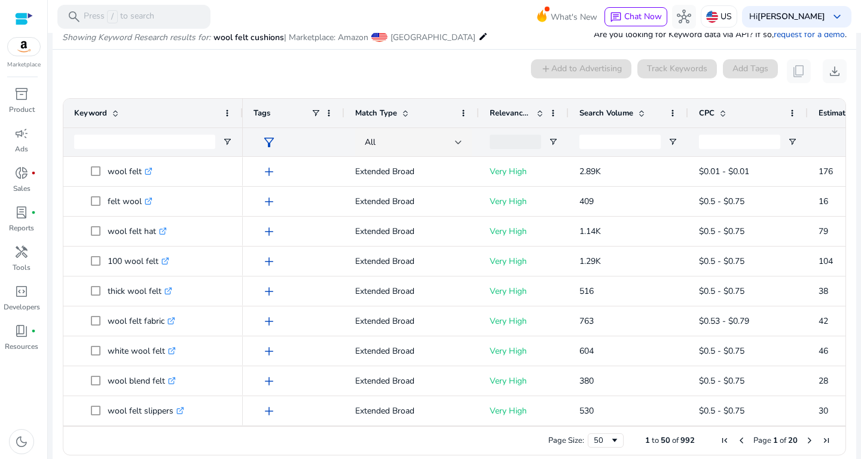
click at [639, 108] on span at bounding box center [642, 113] width 10 height 10
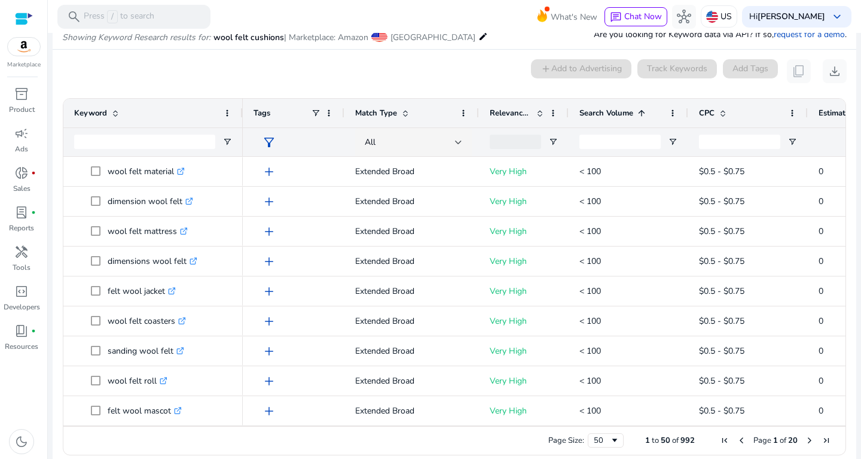
click at [639, 108] on span at bounding box center [642, 113] width 10 height 10
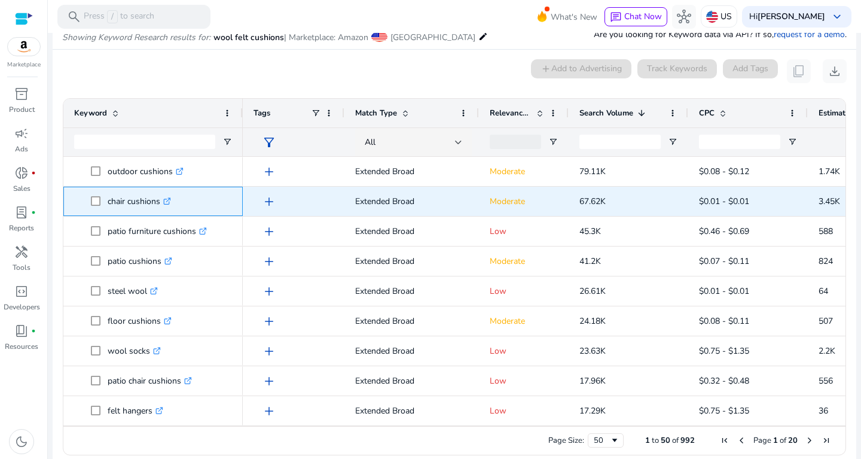
drag, startPoint x: 107, startPoint y: 202, endPoint x: 169, endPoint y: 200, distance: 61.6
click at [169, 200] on span "chair cushions .st0{fill:#2c8af8}" at bounding box center [161, 201] width 141 height 25
copy span "chair cushions"
drag, startPoint x: 568, startPoint y: 203, endPoint x: 642, endPoint y: 211, distance: 74.6
click at [642, 211] on div "add Extended Broad Moderate 67.62K $0.01 - $0.01 3.45K 5.10%" at bounding box center [645, 202] width 804 height 30
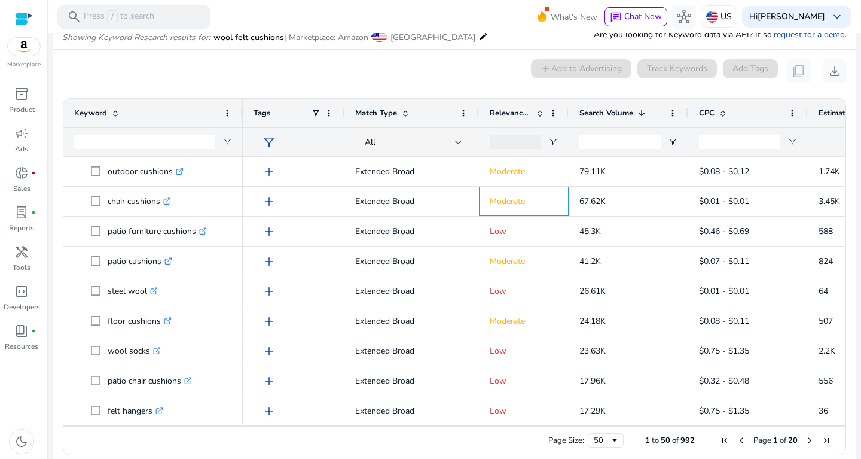
copy div "67.62K"
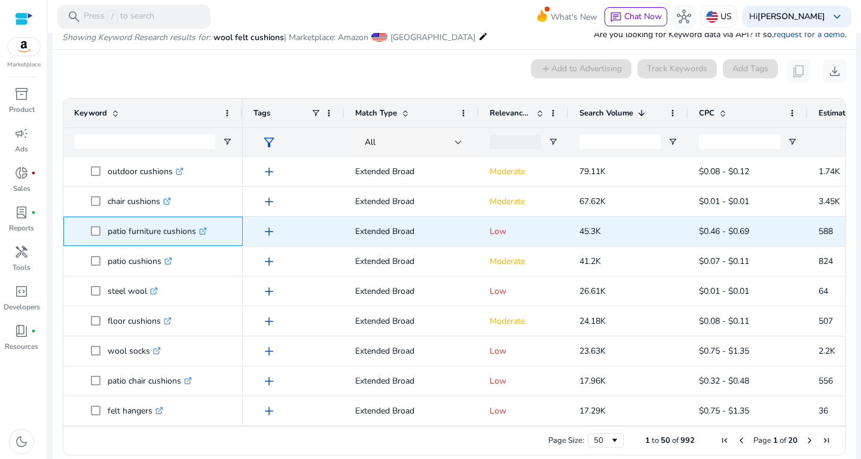
drag, startPoint x: 105, startPoint y: 230, endPoint x: 196, endPoint y: 227, distance: 90.9
click at [196, 227] on span "patio furniture cushions .st0{fill:#2c8af8}" at bounding box center [161, 231] width 141 height 25
copy span "patio furniture cushions"
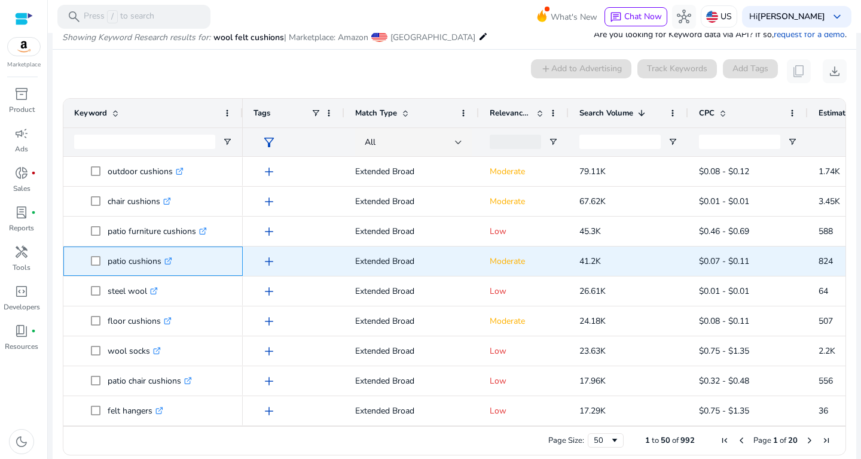
drag, startPoint x: 105, startPoint y: 258, endPoint x: 175, endPoint y: 257, distance: 70.0
click at [175, 257] on span "patio cushions .st0{fill:#2c8af8}" at bounding box center [161, 261] width 141 height 25
copy span "patio cushions"
drag, startPoint x: 563, startPoint y: 259, endPoint x: 616, endPoint y: 260, distance: 53.2
click at [616, 260] on div "add Extended Broad Moderate 41.2K $0.07 - $0.11 824 2%" at bounding box center [645, 261] width 804 height 30
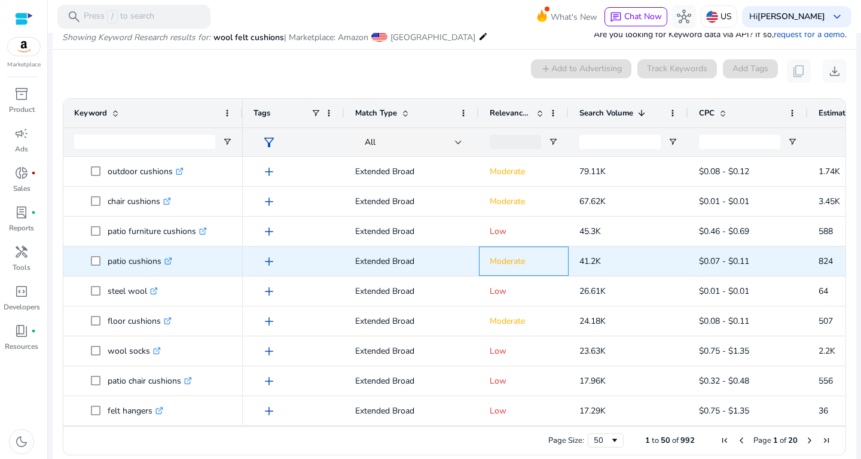
copy div "41.2K"
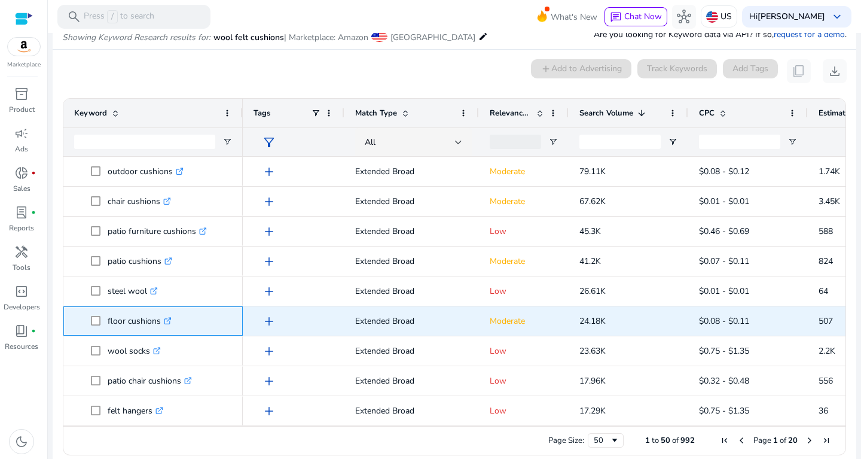
drag, startPoint x: 109, startPoint y: 322, endPoint x: 169, endPoint y: 319, distance: 60.5
click at [169, 319] on p "floor cushions .st0{fill:#2c8af8}" at bounding box center [140, 321] width 64 height 25
copy p "floor cushions"
drag, startPoint x: 567, startPoint y: 315, endPoint x: 635, endPoint y: 323, distance: 68.7
click at [635, 323] on div "add Extended Broad Moderate 24.18K $0.08 - $0.11 507 2.10%" at bounding box center [645, 321] width 804 height 30
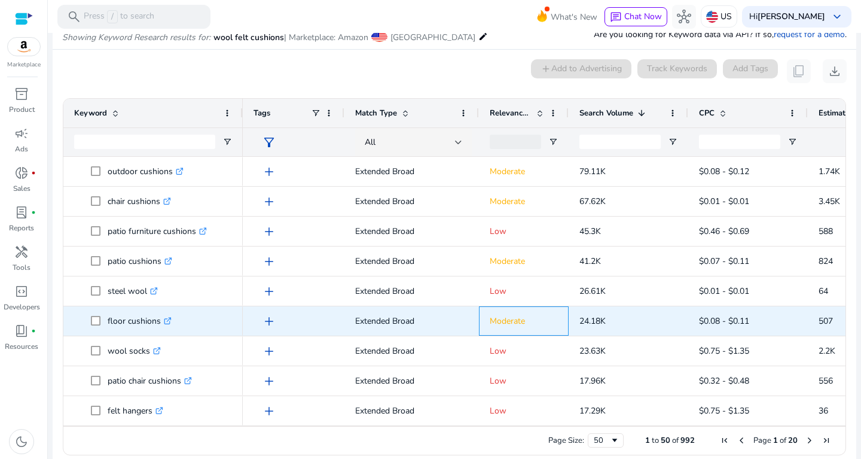
copy div "24.18K"
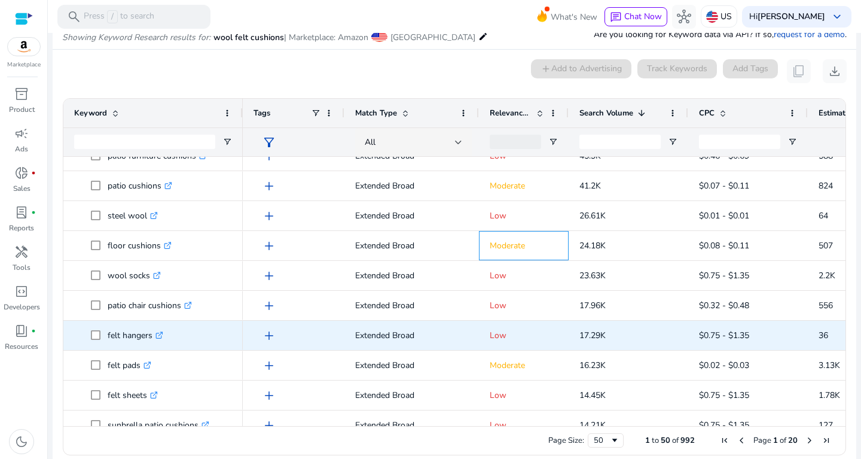
scroll to position [80, 0]
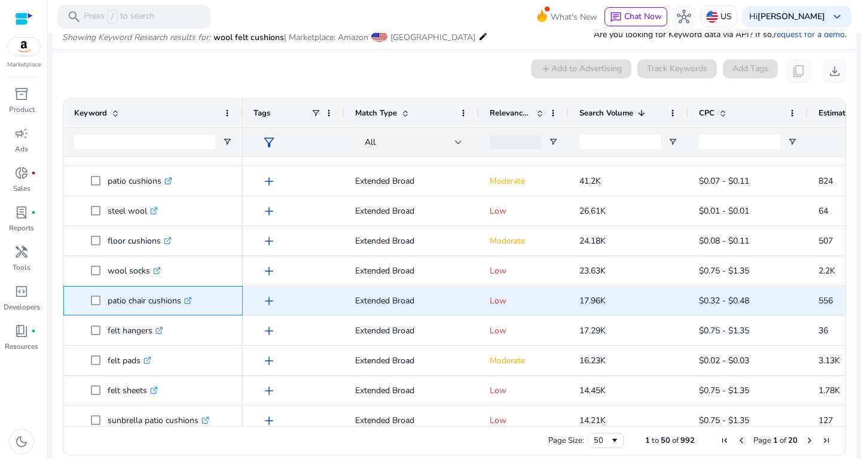
drag, startPoint x: 109, startPoint y: 300, endPoint x: 186, endPoint y: 297, distance: 76.6
click at [186, 297] on p "patio chair cushions .st0{fill:#2c8af8}" at bounding box center [150, 300] width 84 height 25
copy p "patio chair cushions"
drag, startPoint x: 579, startPoint y: 297, endPoint x: 615, endPoint y: 299, distance: 36.0
click at [615, 299] on p "17.96K" at bounding box center [628, 300] width 98 height 25
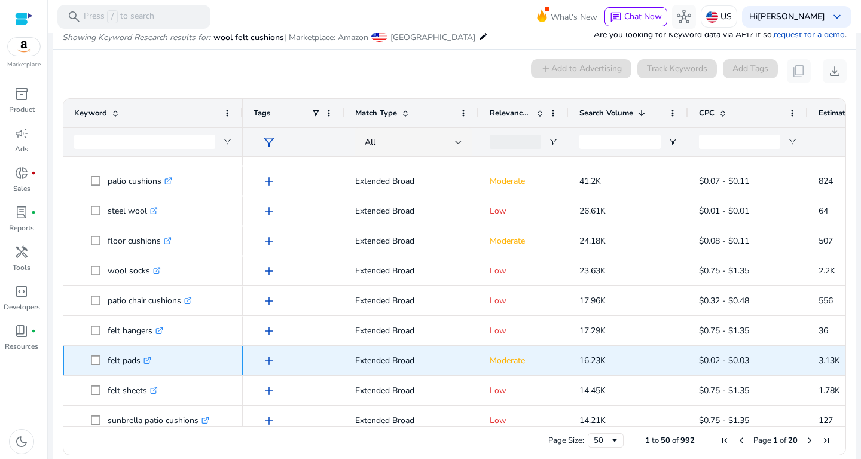
drag, startPoint x: 105, startPoint y: 357, endPoint x: 157, endPoint y: 356, distance: 52.0
click at [157, 356] on span "felt pads .st0{fill:#2c8af8}" at bounding box center [161, 360] width 141 height 25
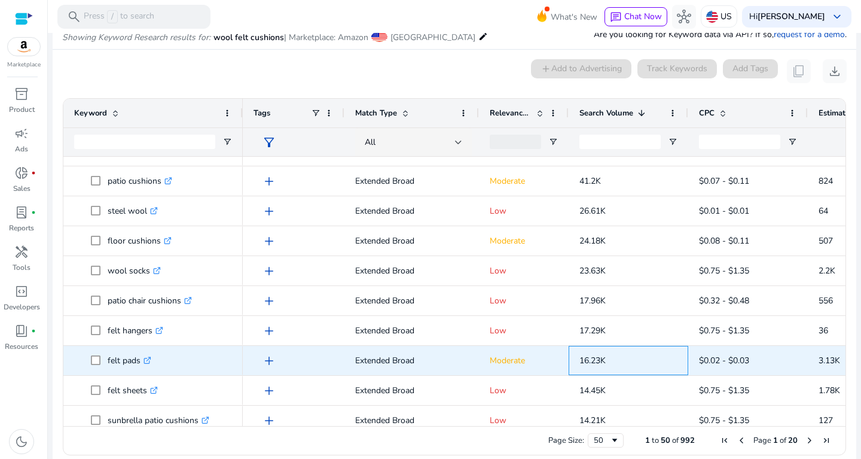
drag, startPoint x: 579, startPoint y: 359, endPoint x: 637, endPoint y: 361, distance: 57.4
click at [637, 361] on div "16.23K" at bounding box center [629, 360] width 120 height 29
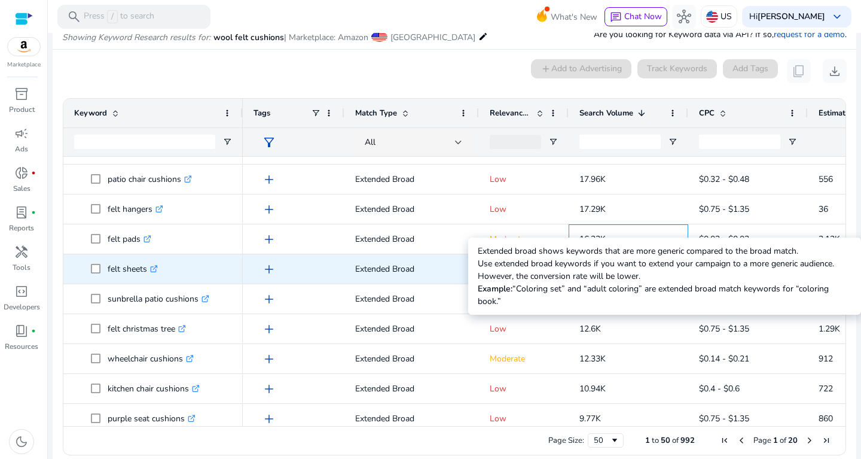
scroll to position [225, 0]
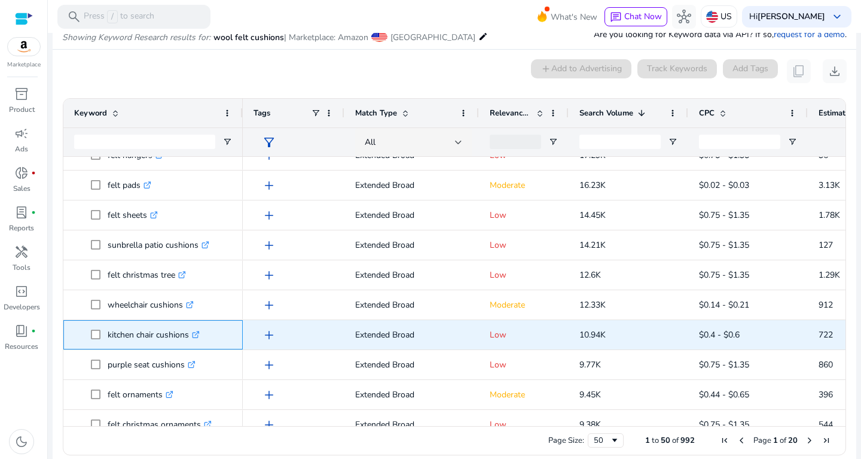
drag, startPoint x: 107, startPoint y: 331, endPoint x: 193, endPoint y: 334, distance: 85.6
click at [193, 334] on span "kitchen chair cushions .st0{fill:#2c8af8}" at bounding box center [161, 334] width 141 height 25
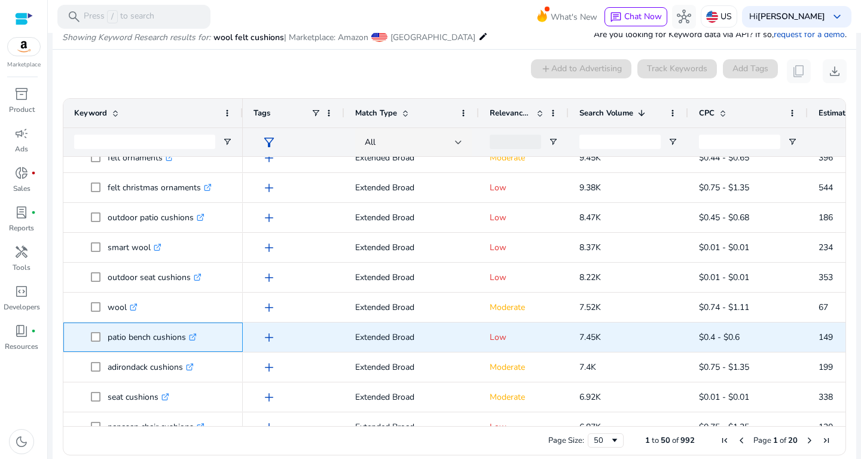
drag, startPoint x: 103, startPoint y: 334, endPoint x: 200, endPoint y: 332, distance: 96.3
click at [200, 331] on span "patio bench cushions .st0{fill:#2c8af8}" at bounding box center [161, 337] width 141 height 25
drag, startPoint x: 574, startPoint y: 334, endPoint x: 616, endPoint y: 334, distance: 41.9
click at [616, 334] on div "7.45K" at bounding box center [629, 336] width 120 height 29
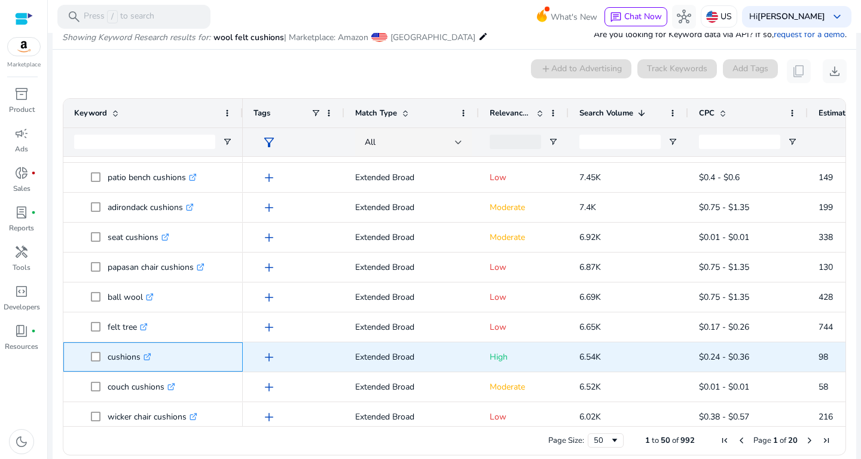
click at [124, 356] on p "cushions .st0{fill:#2c8af8}" at bounding box center [130, 356] width 44 height 25
drag, startPoint x: 581, startPoint y: 359, endPoint x: 611, endPoint y: 359, distance: 29.9
click at [614, 359] on p "6.54K" at bounding box center [628, 356] width 98 height 25
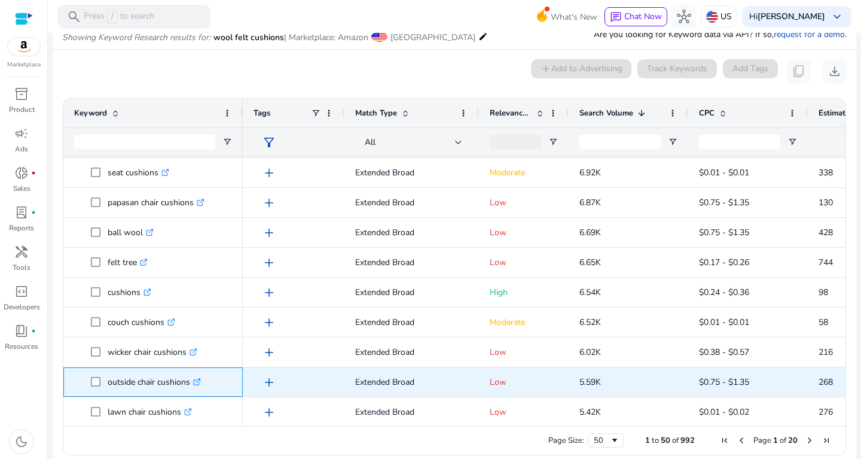
drag, startPoint x: 107, startPoint y: 382, endPoint x: 200, endPoint y: 376, distance: 92.9
click at [200, 376] on span "outside chair cushions .st0{fill:#2c8af8}" at bounding box center [161, 382] width 141 height 25
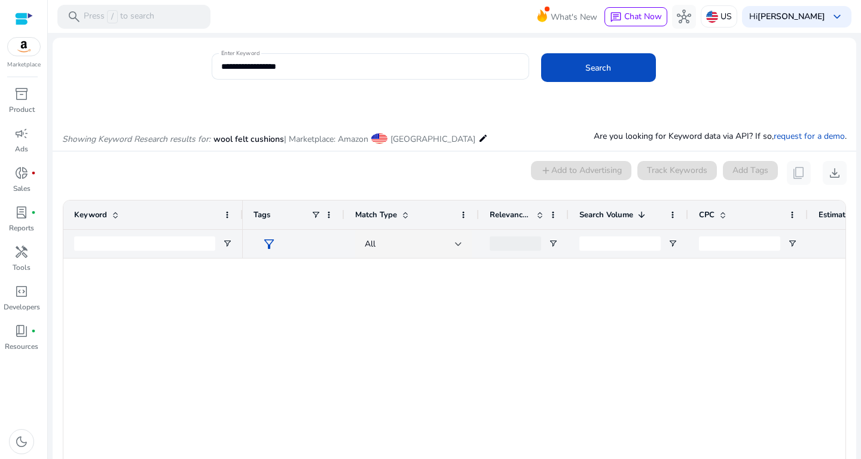
scroll to position [716, 0]
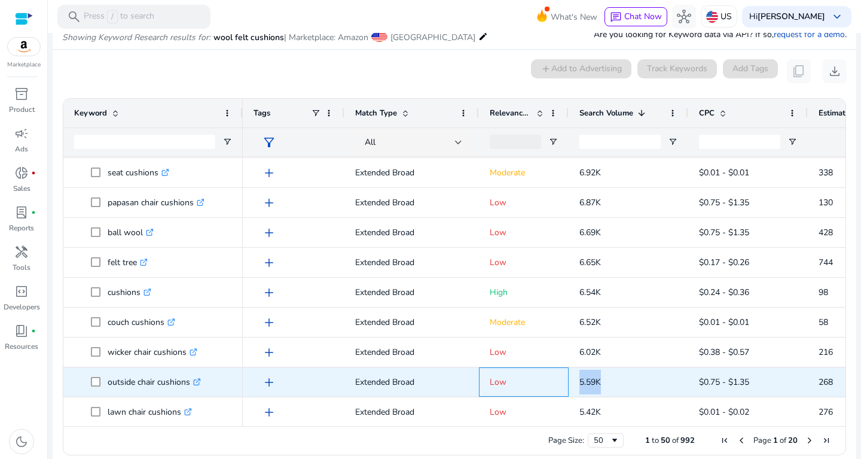
drag, startPoint x: 561, startPoint y: 377, endPoint x: 639, endPoint y: 388, distance: 79.0
click at [639, 388] on div "add Extended Broad Low 5.59K $0.75 - $1.35 268 4.80%" at bounding box center [645, 382] width 804 height 30
copy div "5.59K"
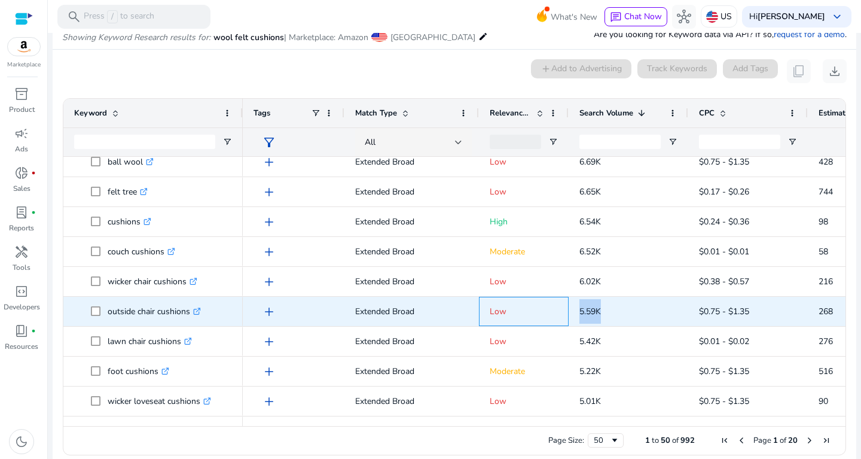
scroll to position [787, 0]
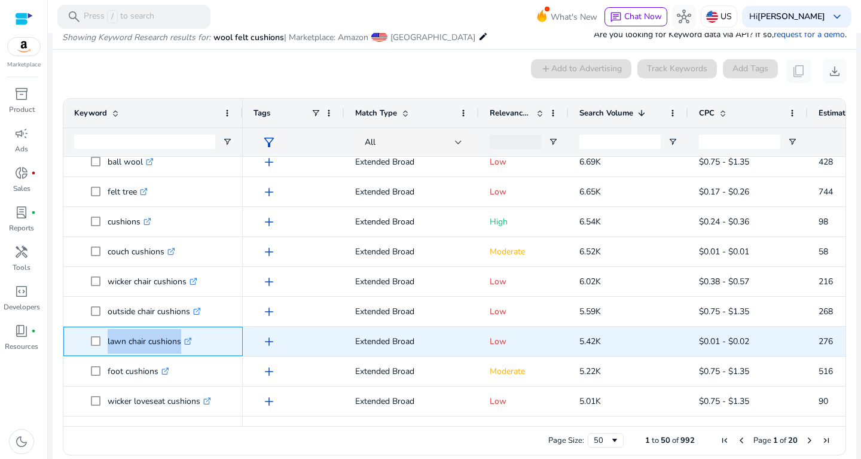
drag, startPoint x: 107, startPoint y: 340, endPoint x: 200, endPoint y: 339, distance: 92.7
click at [200, 339] on span "lawn chair cushions .st0{fill:#2c8af8}" at bounding box center [161, 341] width 141 height 25
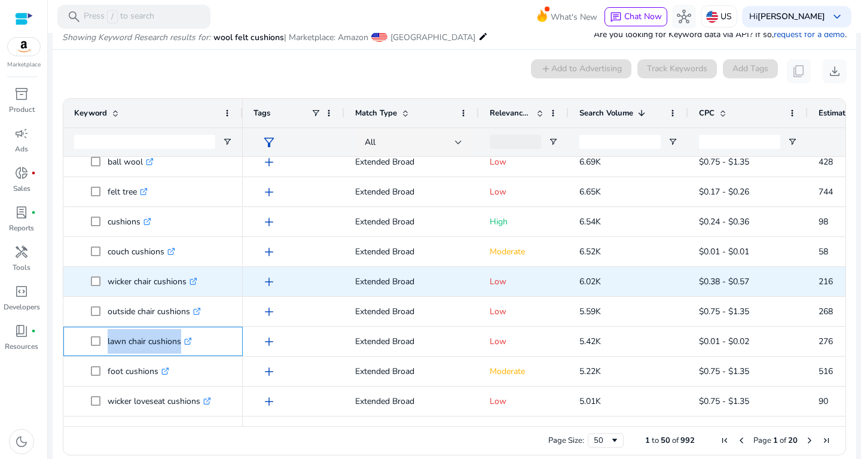
copy span "lawn chair cushions"
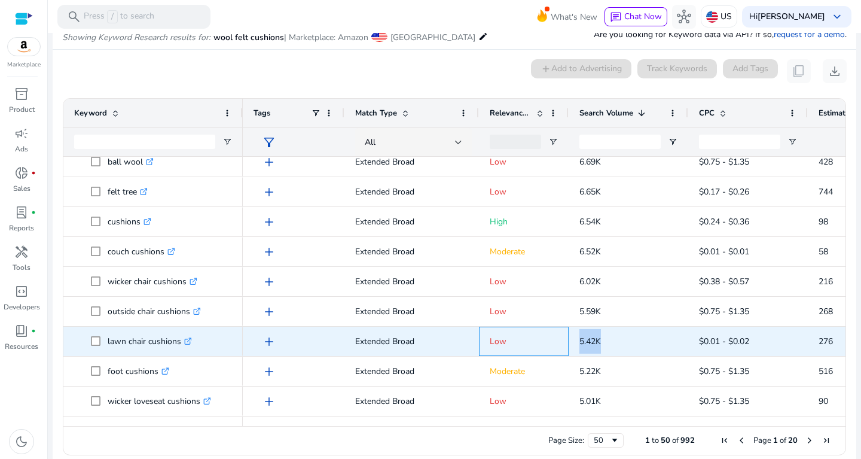
drag, startPoint x: 563, startPoint y: 340, endPoint x: 633, endPoint y: 355, distance: 71.5
click at [633, 355] on div "add Extended Broad Low 5.42K $0.01 - $0.02 276 5.10%" at bounding box center [645, 342] width 804 height 30
copy div "5.42K"
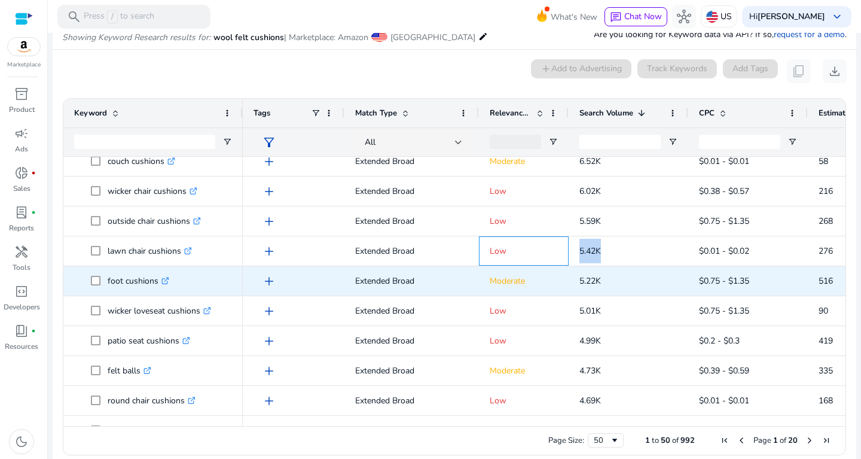
scroll to position [880, 0]
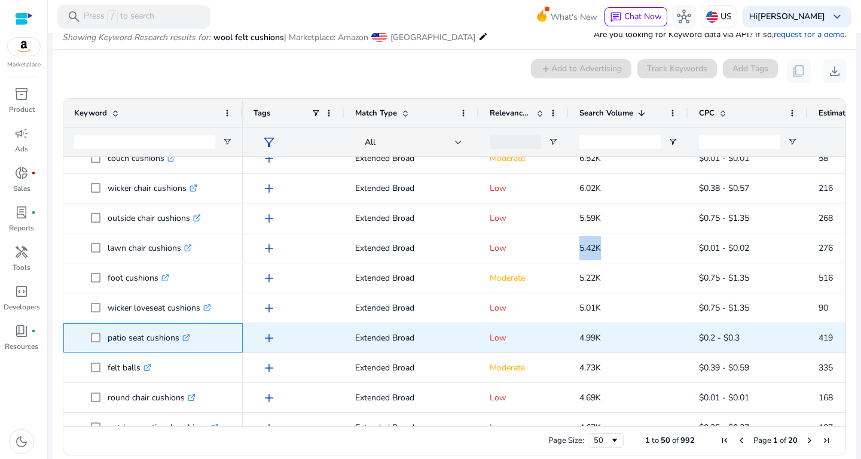
drag, startPoint x: 106, startPoint y: 336, endPoint x: 178, endPoint y: 337, distance: 71.8
click at [178, 337] on span "patio seat cushions .st0{fill:#2c8af8}" at bounding box center [161, 337] width 141 height 25
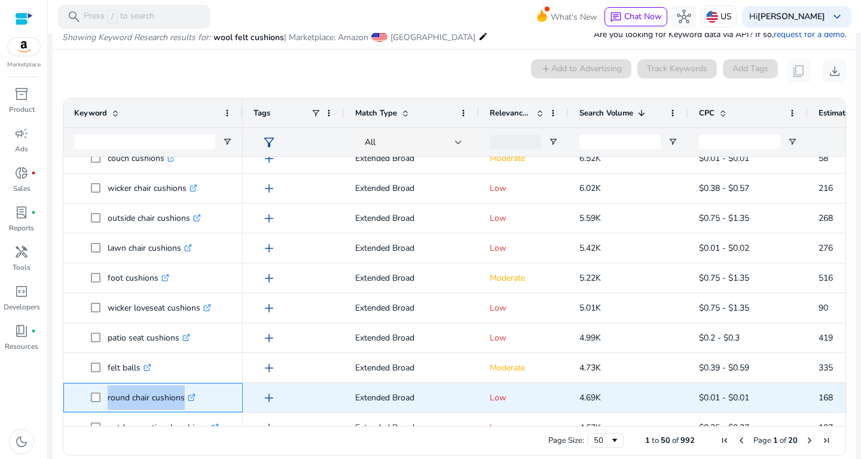
drag, startPoint x: 106, startPoint y: 394, endPoint x: 188, endPoint y: 399, distance: 82.1
click at [188, 399] on span "round chair cushions .st0{fill:#2c8af8}" at bounding box center [161, 397] width 141 height 25
copy span "round chair cushions"
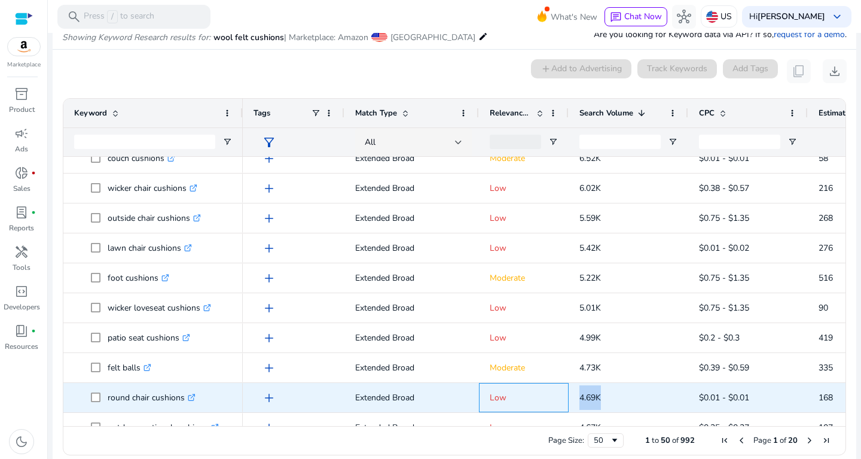
drag, startPoint x: 567, startPoint y: 399, endPoint x: 624, endPoint y: 396, distance: 57.5
click at [624, 396] on div "add Extended Broad Low 4.69K $0.01 - $0.01 168 3.60%" at bounding box center [645, 398] width 804 height 30
copy div "4.69K"
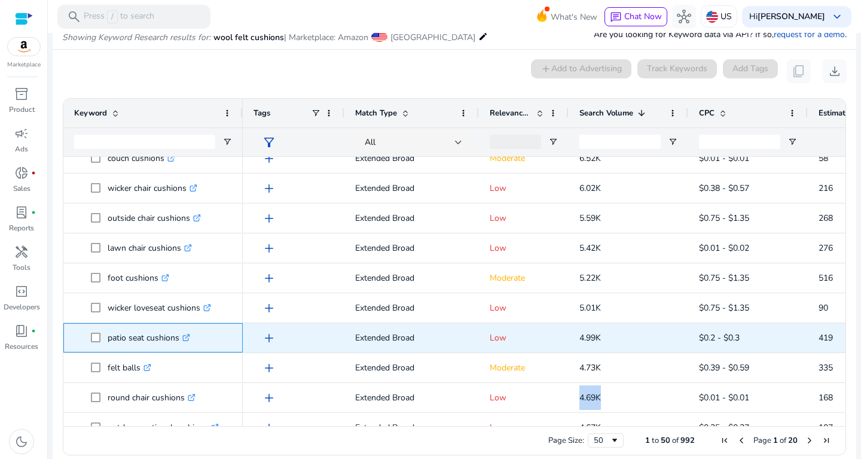
drag, startPoint x: 109, startPoint y: 330, endPoint x: 179, endPoint y: 334, distance: 70.7
click at [179, 334] on p "patio seat cushions .st0{fill:#2c8af8}" at bounding box center [149, 337] width 83 height 25
copy p "patio seat cushions"
drag, startPoint x: 559, startPoint y: 330, endPoint x: 630, endPoint y: 340, distance: 71.2
click at [630, 340] on div "add Extended Broad Low 4.99K $0.2 - $0.3 419 8.40%" at bounding box center [645, 338] width 804 height 30
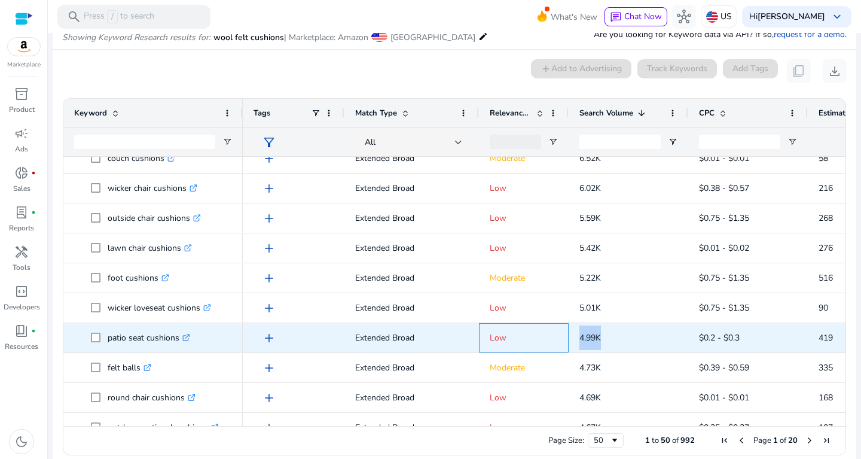
copy div "4.99K"
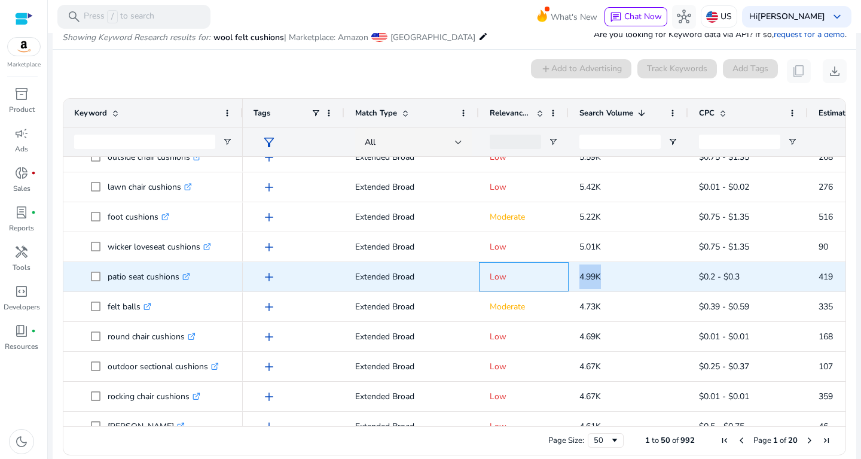
scroll to position [0, 0]
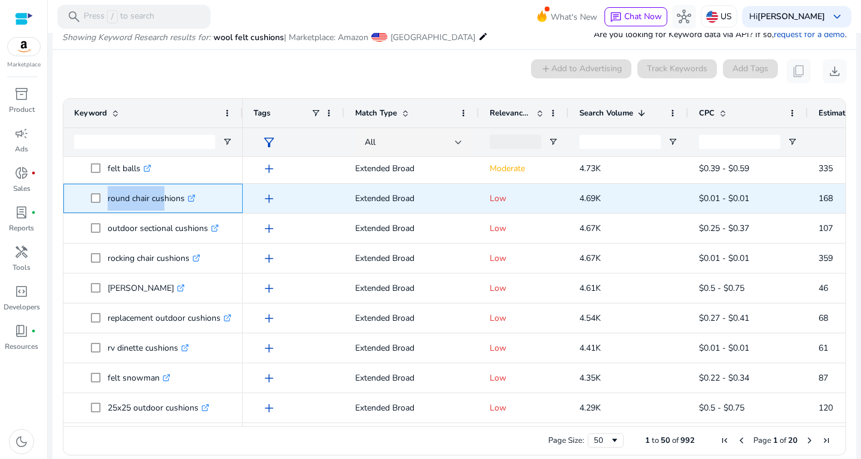
drag, startPoint x: 106, startPoint y: 199, endPoint x: 163, endPoint y: 202, distance: 56.3
click at [163, 202] on span "round chair cushions .st0{fill:#2c8af8}" at bounding box center [161, 198] width 141 height 25
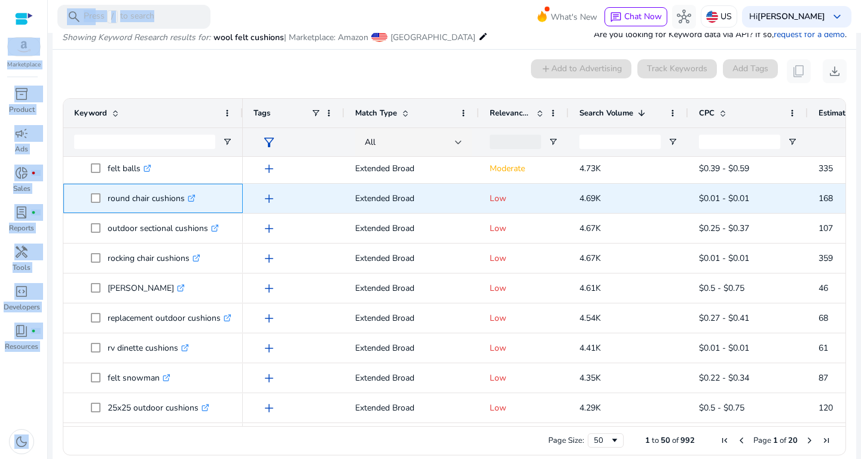
drag, startPoint x: 186, startPoint y: 197, endPoint x: 96, endPoint y: 194, distance: 90.4
click at [108, 194] on span "round chair cushions .st0{fill:#2c8af8}" at bounding box center [155, 198] width 94 height 25
click at [132, 194] on p "round chair cushions .st0{fill:#2c8af8}" at bounding box center [152, 198] width 88 height 25
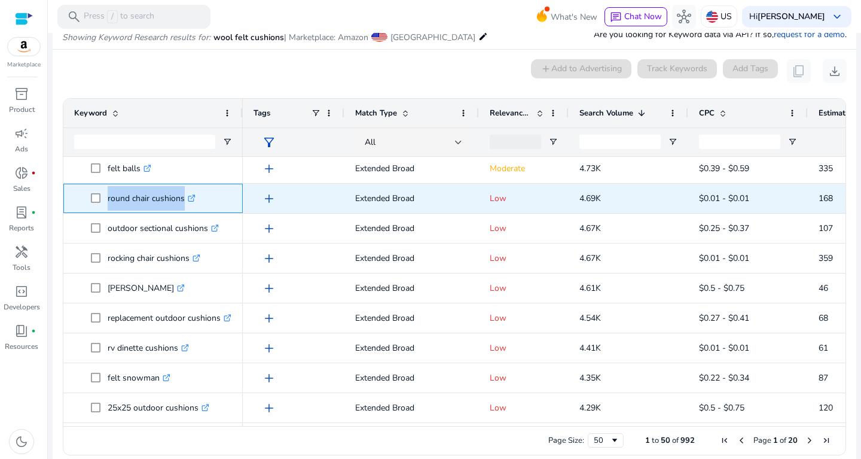
drag, startPoint x: 107, startPoint y: 196, endPoint x: 193, endPoint y: 194, distance: 85.6
click at [193, 194] on span "round chair cushions .st0{fill:#2c8af8}" at bounding box center [161, 198] width 141 height 25
copy span "round chair cushions"
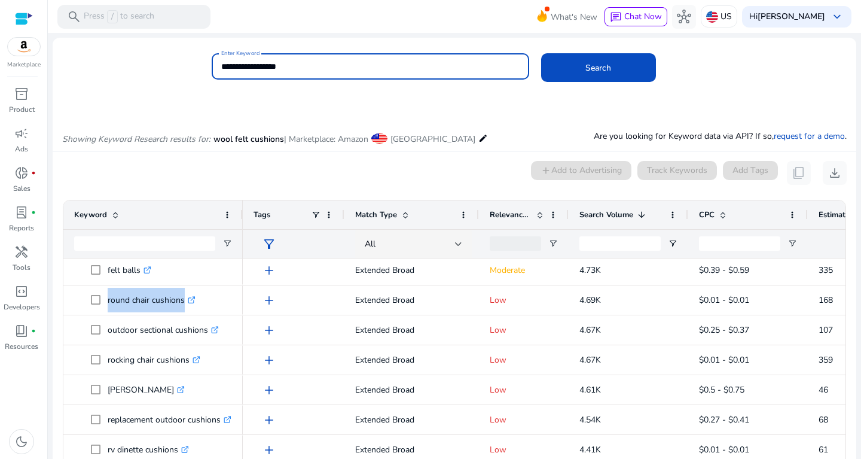
drag, startPoint x: 307, startPoint y: 67, endPoint x: 151, endPoint y: 68, distance: 156.7
click at [221, 68] on input "**********" at bounding box center [370, 66] width 298 height 13
paste input "**"
click at [237, 66] on input "**********" at bounding box center [370, 66] width 298 height 13
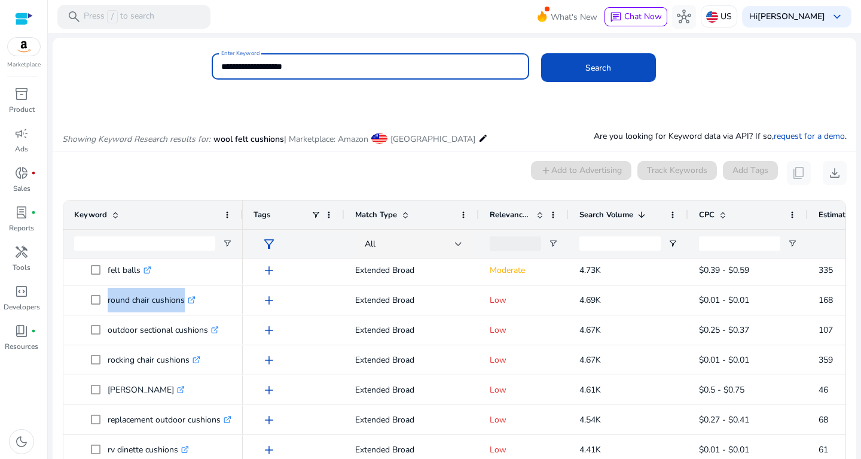
click at [254, 69] on input "**********" at bounding box center [370, 66] width 298 height 13
click at [541, 53] on button "Search" at bounding box center [598, 67] width 115 height 29
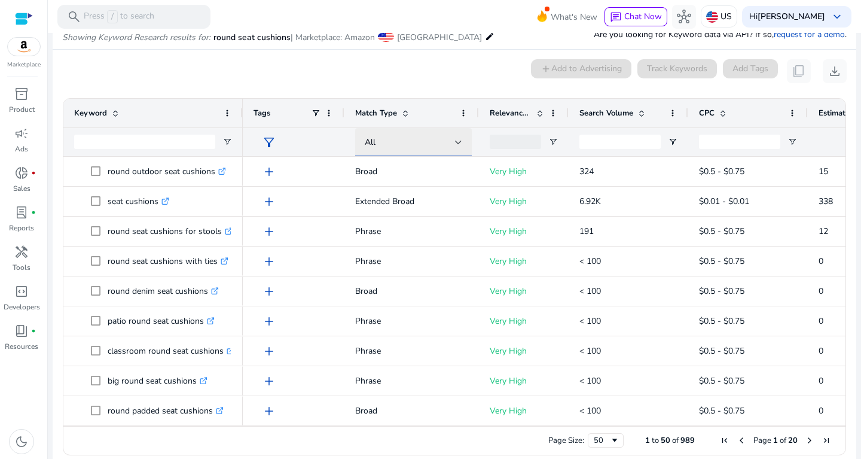
click at [394, 139] on div "All" at bounding box center [410, 142] width 90 height 13
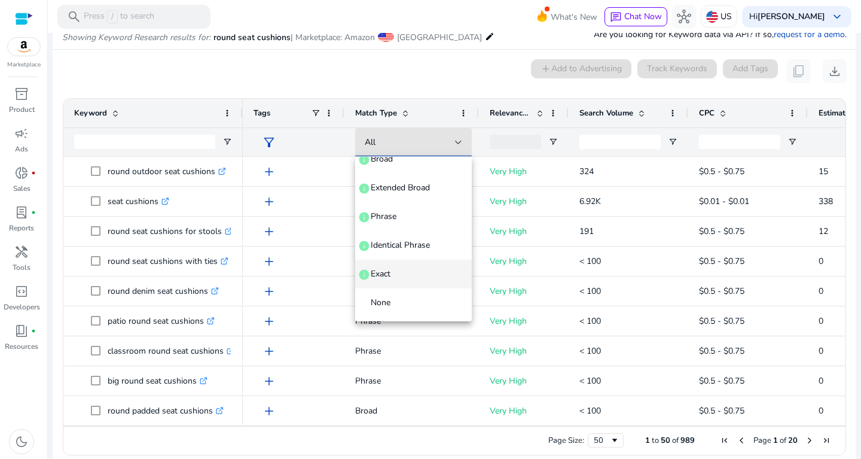
click at [397, 282] on mat-option "Exact info" at bounding box center [413, 274] width 117 height 29
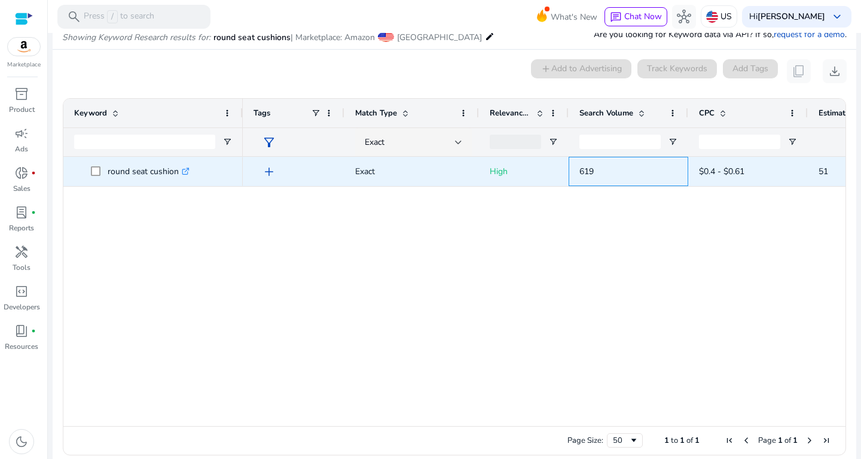
drag, startPoint x: 576, startPoint y: 166, endPoint x: 616, endPoint y: 166, distance: 39.5
click at [616, 166] on div "619" at bounding box center [629, 171] width 120 height 29
copy span "619"
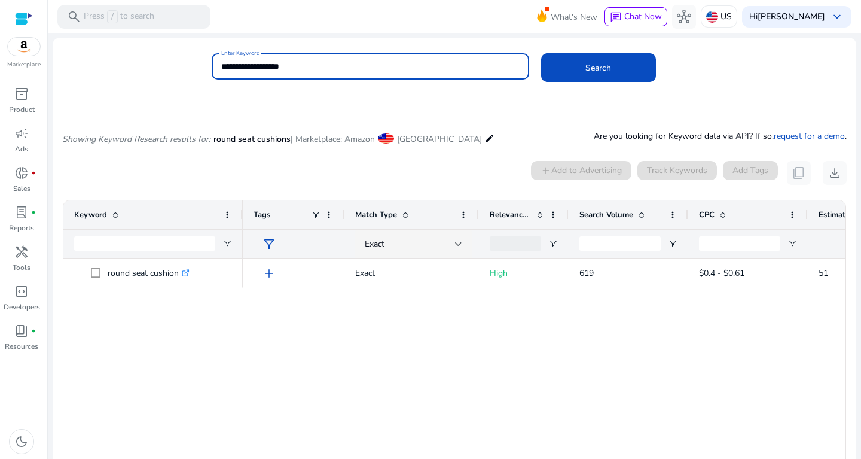
click at [252, 70] on input "**********" at bounding box center [370, 66] width 298 height 13
click at [541, 53] on button "Search" at bounding box center [598, 67] width 115 height 29
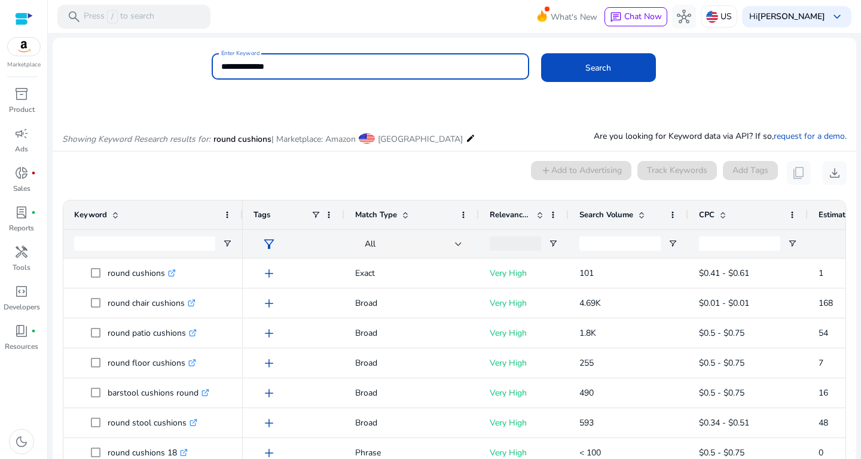
drag, startPoint x: 303, startPoint y: 65, endPoint x: 155, endPoint y: 62, distance: 147.7
click at [221, 62] on input "**********" at bounding box center [370, 66] width 298 height 13
click at [541, 53] on button "Search" at bounding box center [598, 67] width 115 height 29
click at [241, 68] on input "**********" at bounding box center [370, 66] width 298 height 13
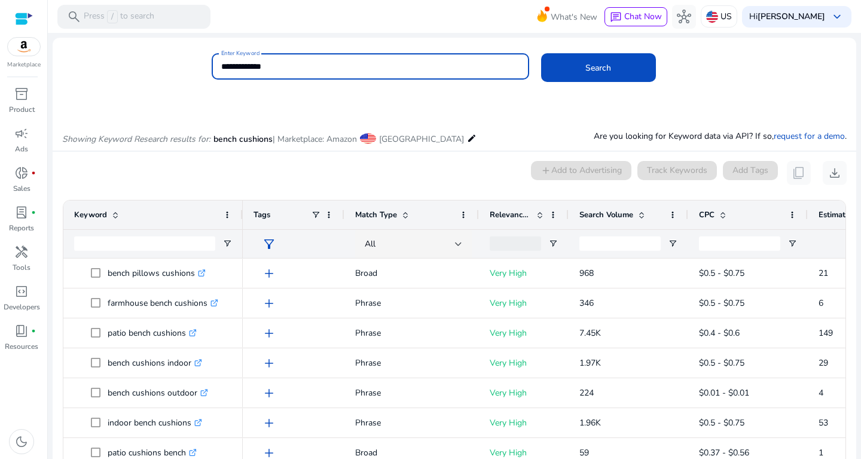
click at [541, 53] on button "Search" at bounding box center [598, 67] width 115 height 29
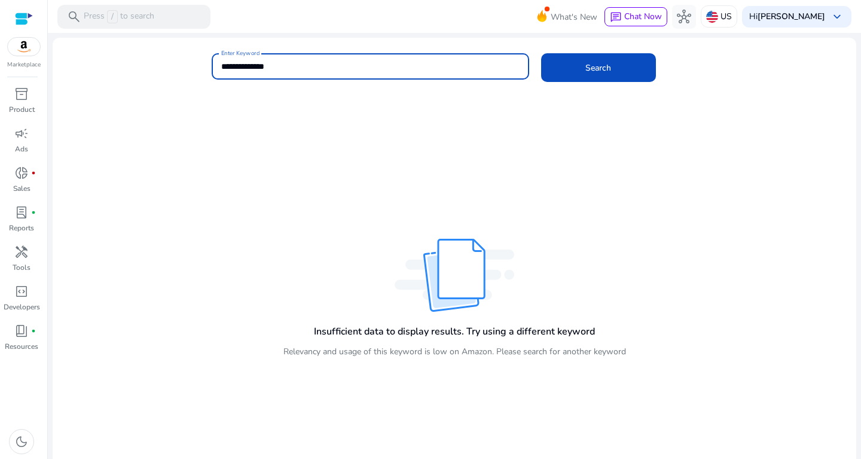
click at [541, 53] on button "Search" at bounding box center [598, 67] width 115 height 29
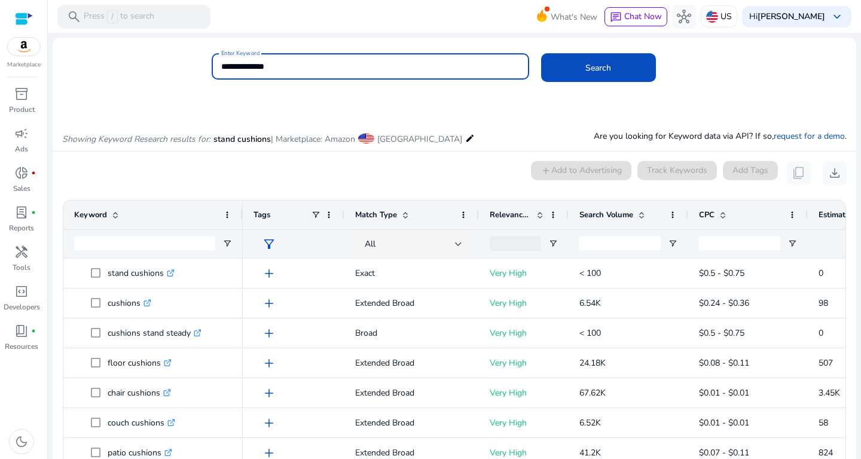
drag, startPoint x: 294, startPoint y: 63, endPoint x: 139, endPoint y: 67, distance: 155.5
click at [221, 67] on input "**********" at bounding box center [370, 66] width 298 height 13
type input "**********"
click at [541, 53] on button "Search" at bounding box center [598, 67] width 115 height 29
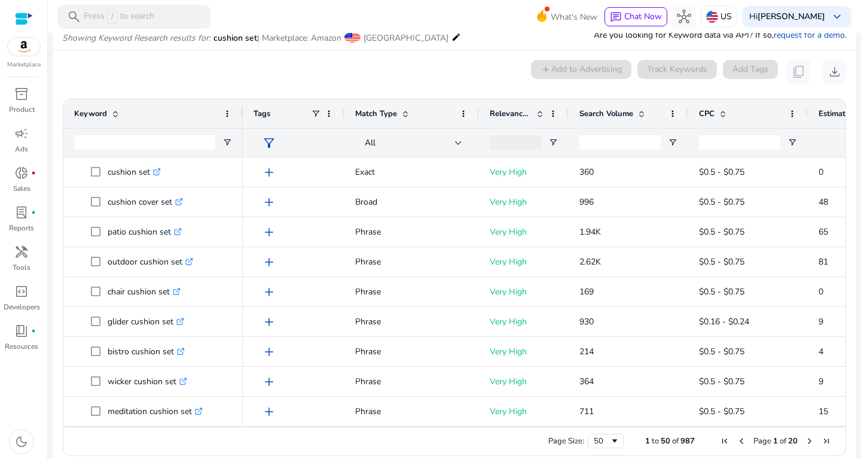
scroll to position [102, 0]
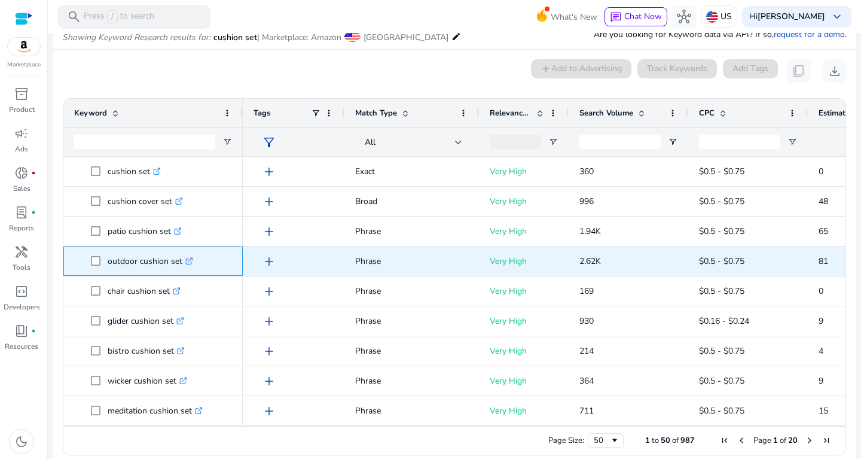
drag, startPoint x: 109, startPoint y: 259, endPoint x: 188, endPoint y: 264, distance: 79.1
click at [188, 264] on p "outdoor cushion set .st0{fill:#2c8af8}" at bounding box center [151, 261] width 86 height 25
copy p "outdoor cushion set"
